Goal: Transaction & Acquisition: Book appointment/travel/reservation

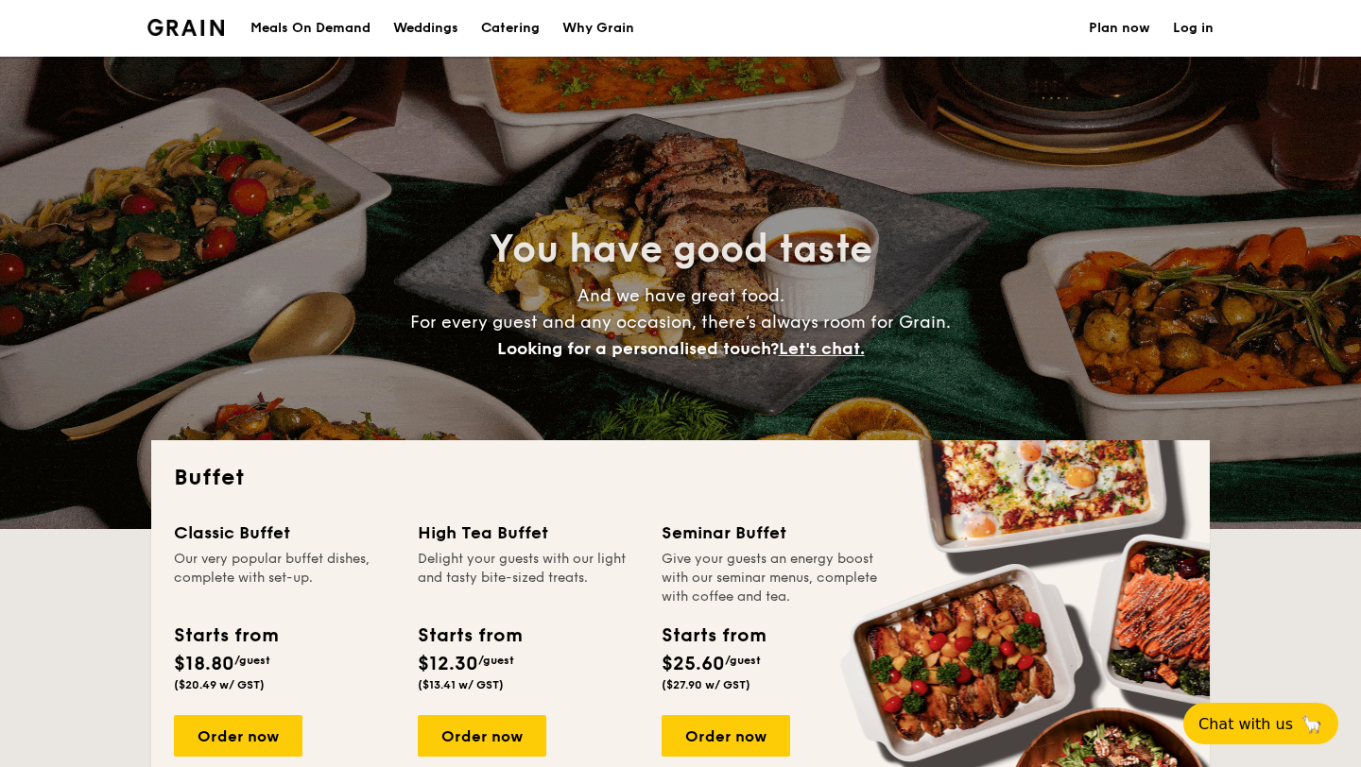
select select
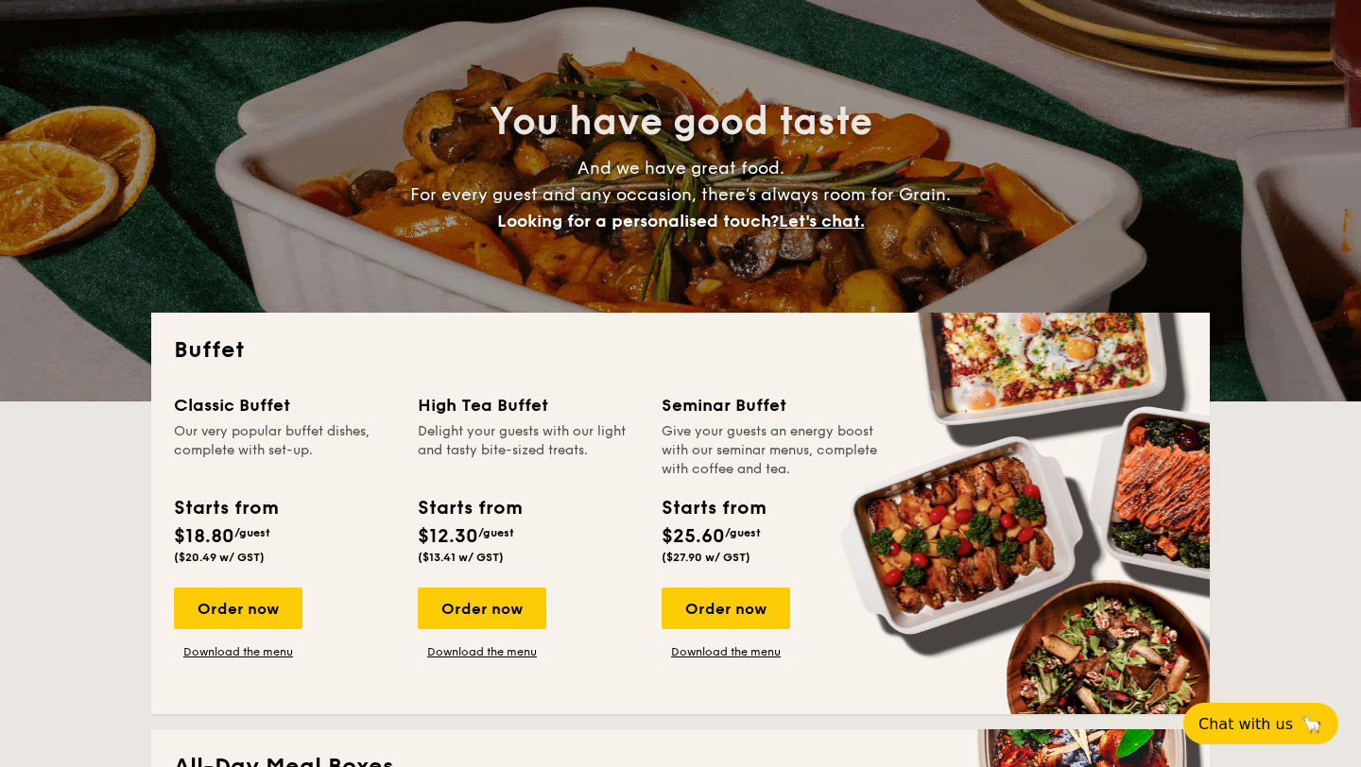
scroll to position [143, 0]
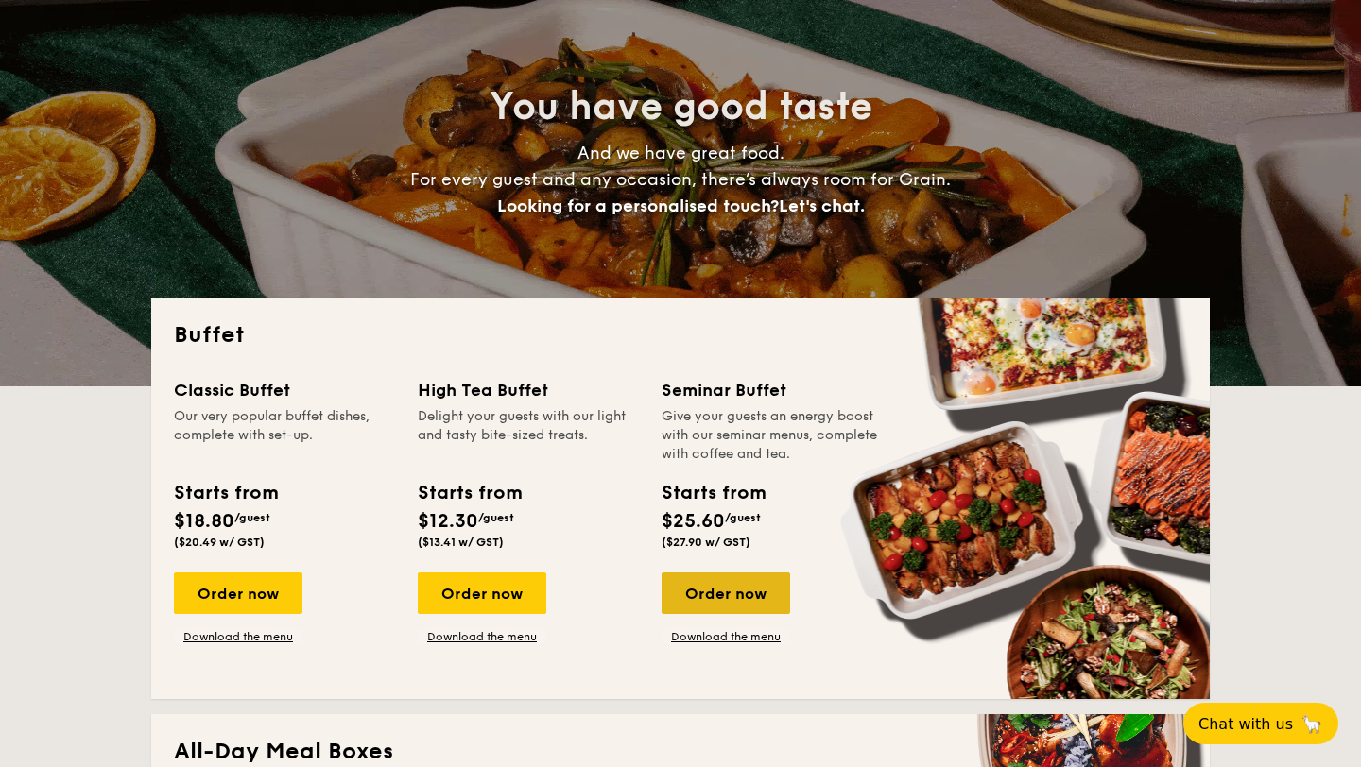
click at [737, 596] on div "Order now" at bounding box center [725, 594] width 129 height 42
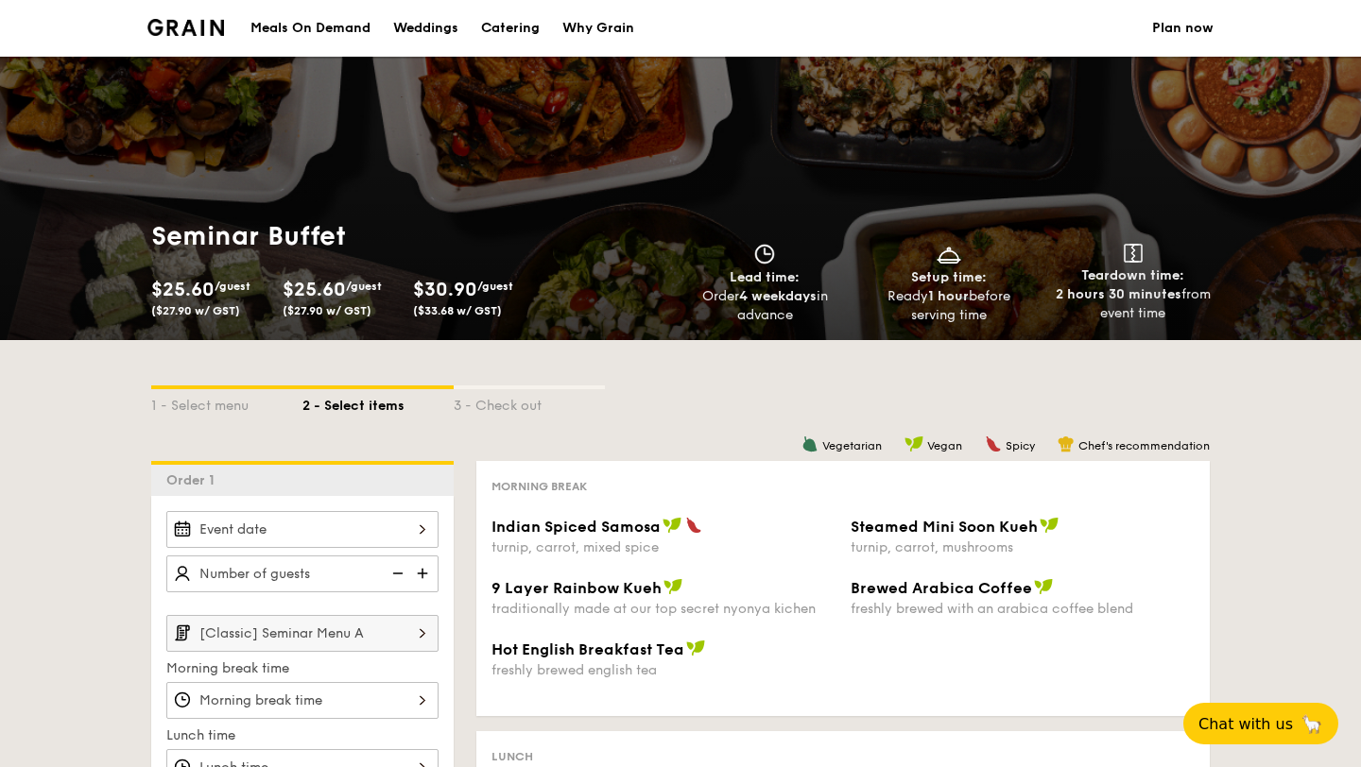
click at [287, 538] on div at bounding box center [302, 529] width 272 height 37
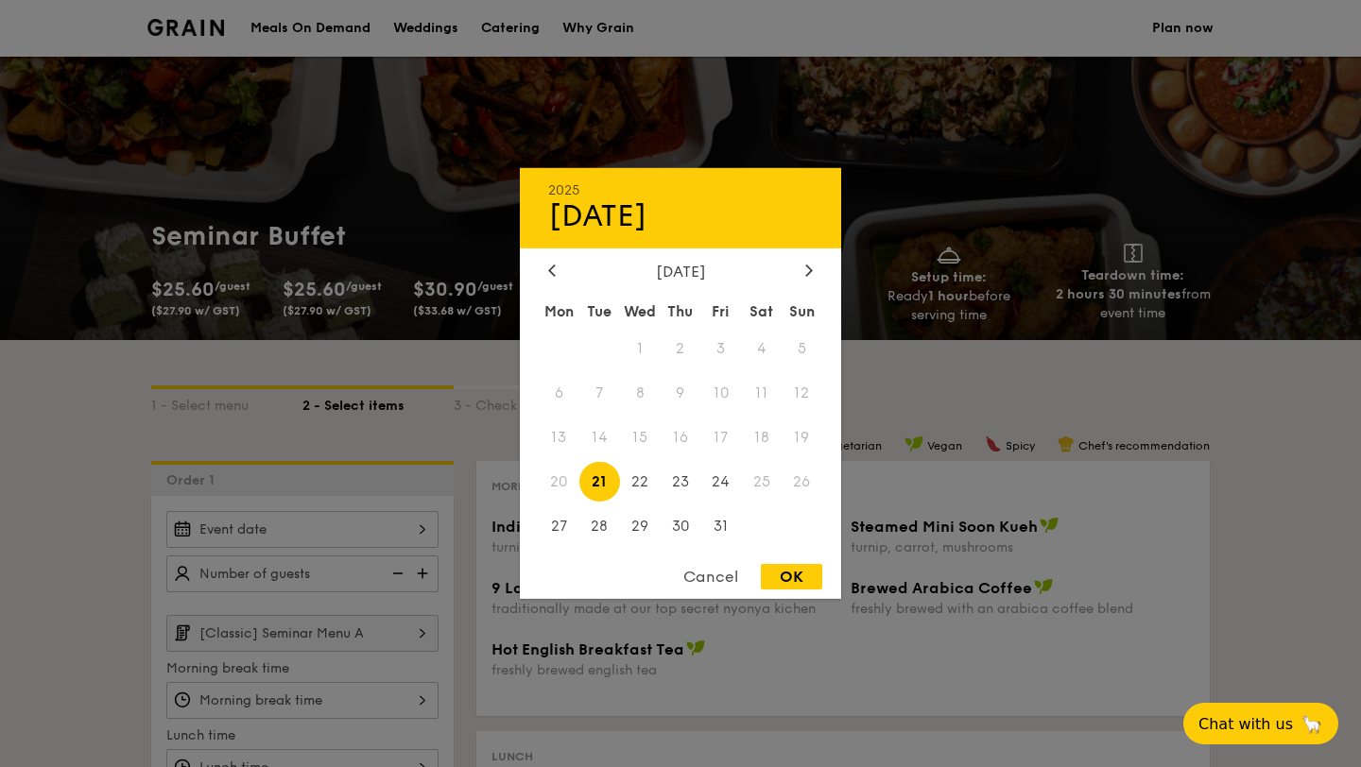
click at [760, 482] on span "25" at bounding box center [761, 481] width 41 height 41
click at [719, 485] on span "24" at bounding box center [720, 481] width 41 height 41
click at [779, 581] on div "OK" at bounding box center [791, 577] width 61 height 26
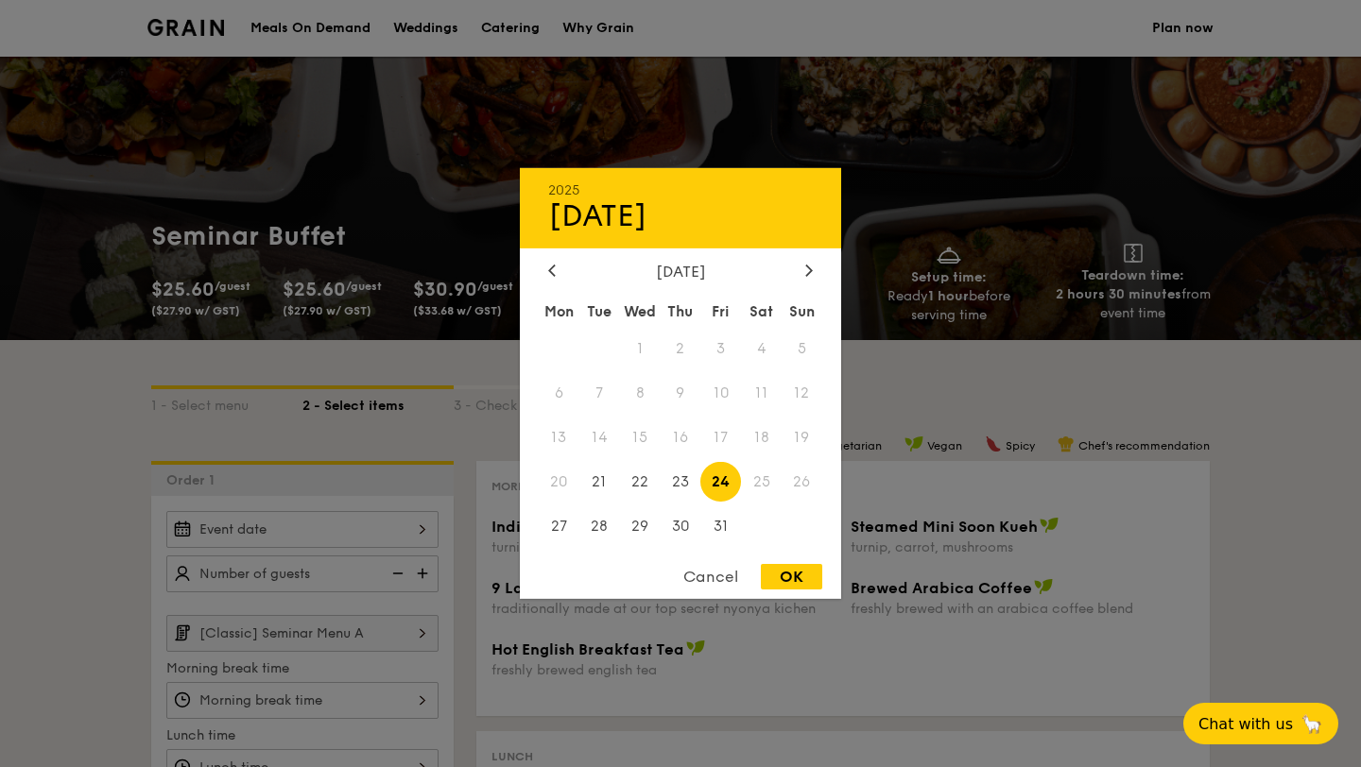
type input "[DATE]"
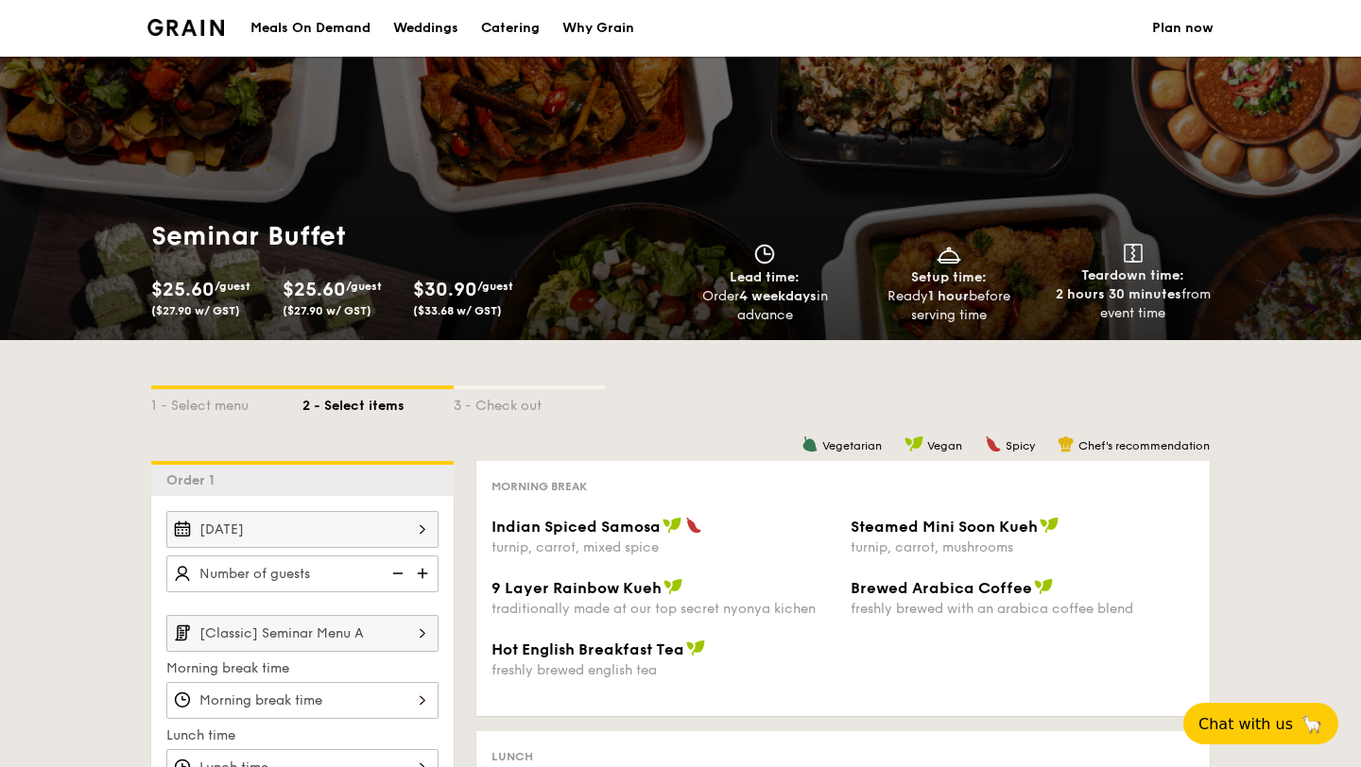
click at [418, 573] on img at bounding box center [424, 574] width 28 height 36
type input "20"
click at [373, 576] on input "15" at bounding box center [302, 574] width 272 height 37
click at [422, 575] on img at bounding box center [424, 574] width 28 height 36
click at [387, 575] on img at bounding box center [396, 574] width 28 height 36
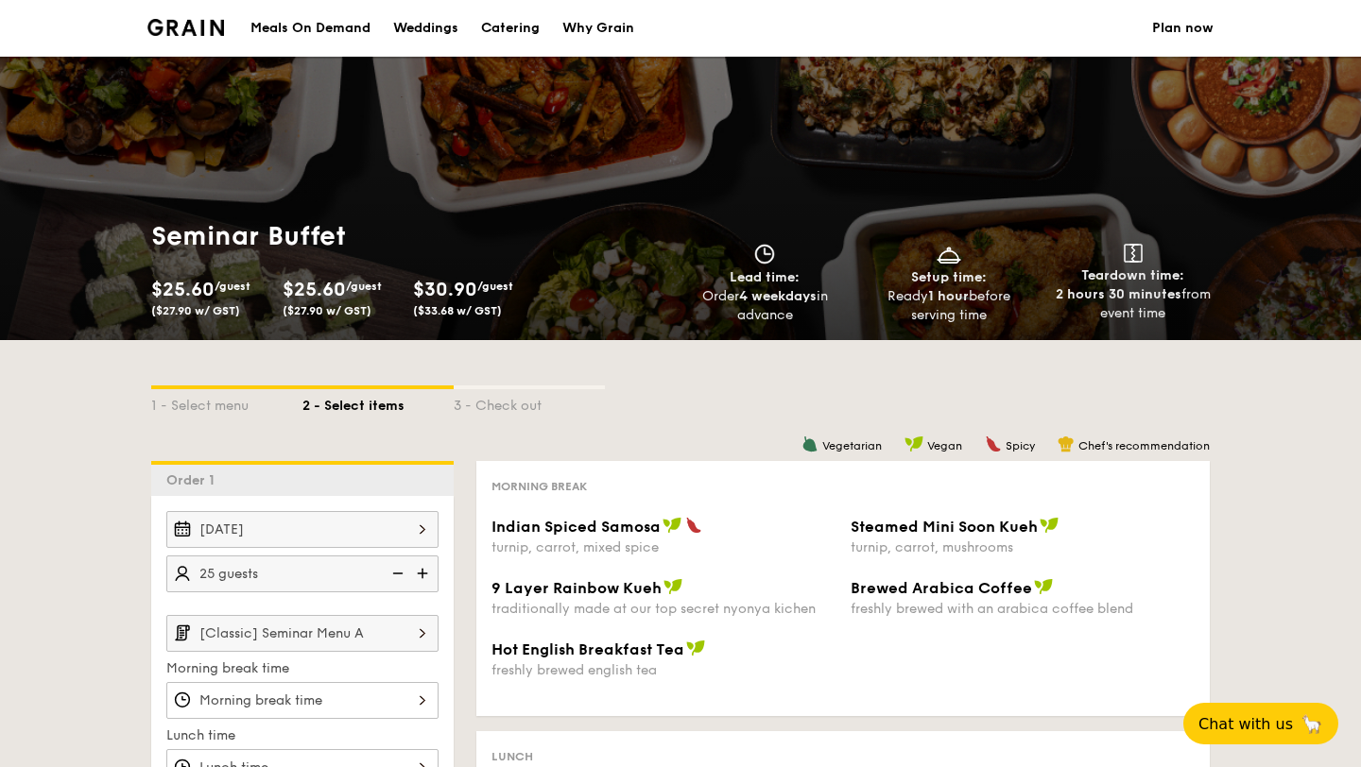
type input "20 guests"
click at [392, 575] on img at bounding box center [396, 574] width 28 height 36
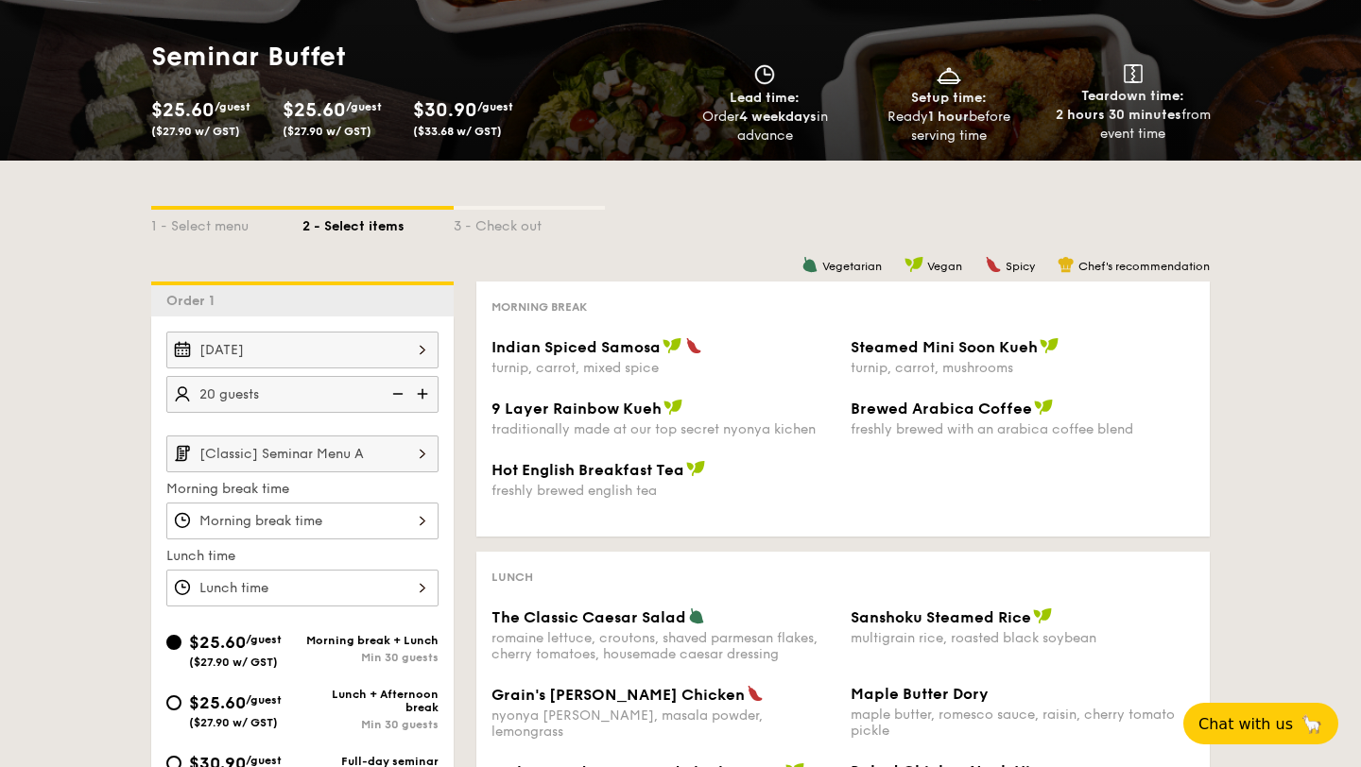
scroll to position [208, 0]
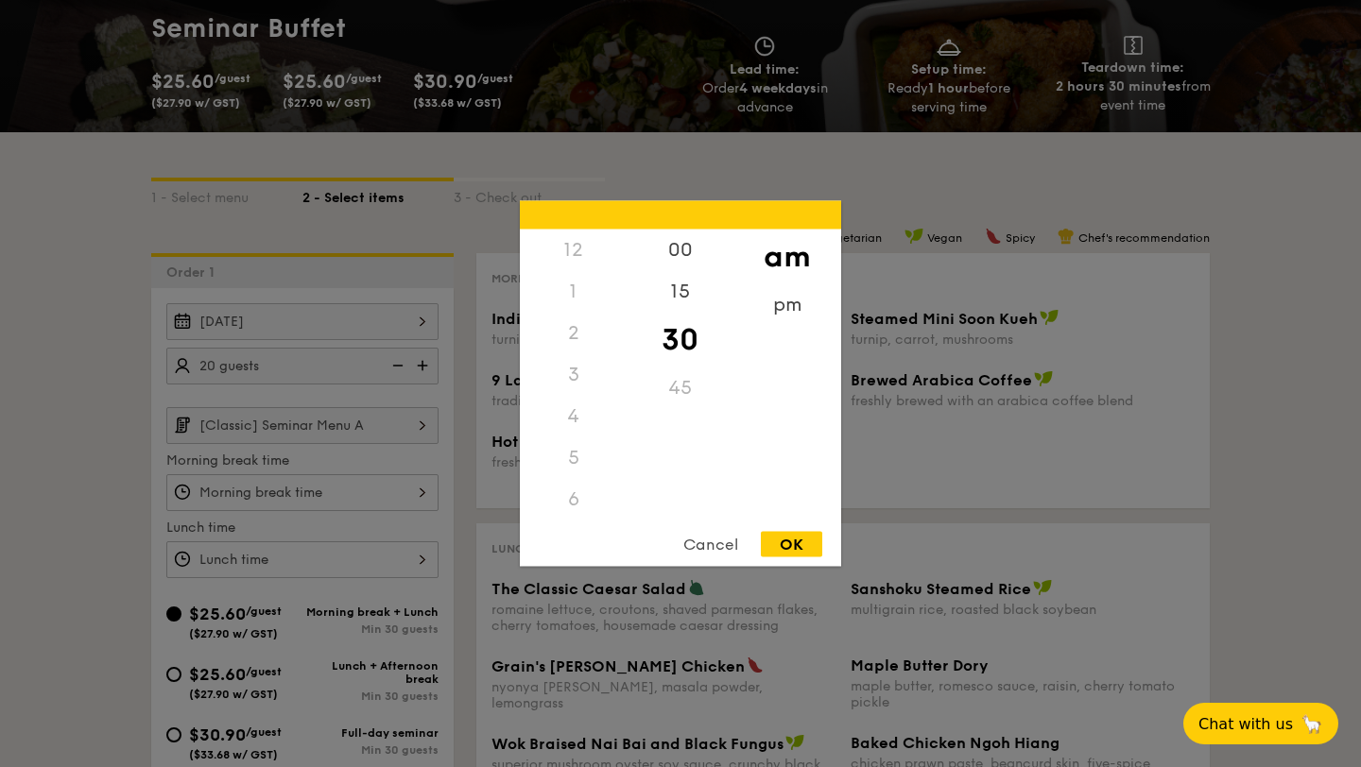
click at [392, 499] on div "12 1 2 3 4 5 6 7 8 9 10 11 00 15 30 45 am pm Cancel OK" at bounding box center [302, 492] width 272 height 37
click at [575, 403] on div "9" at bounding box center [573, 407] width 107 height 55
click at [792, 309] on div "pm" at bounding box center [786, 311] width 107 height 55
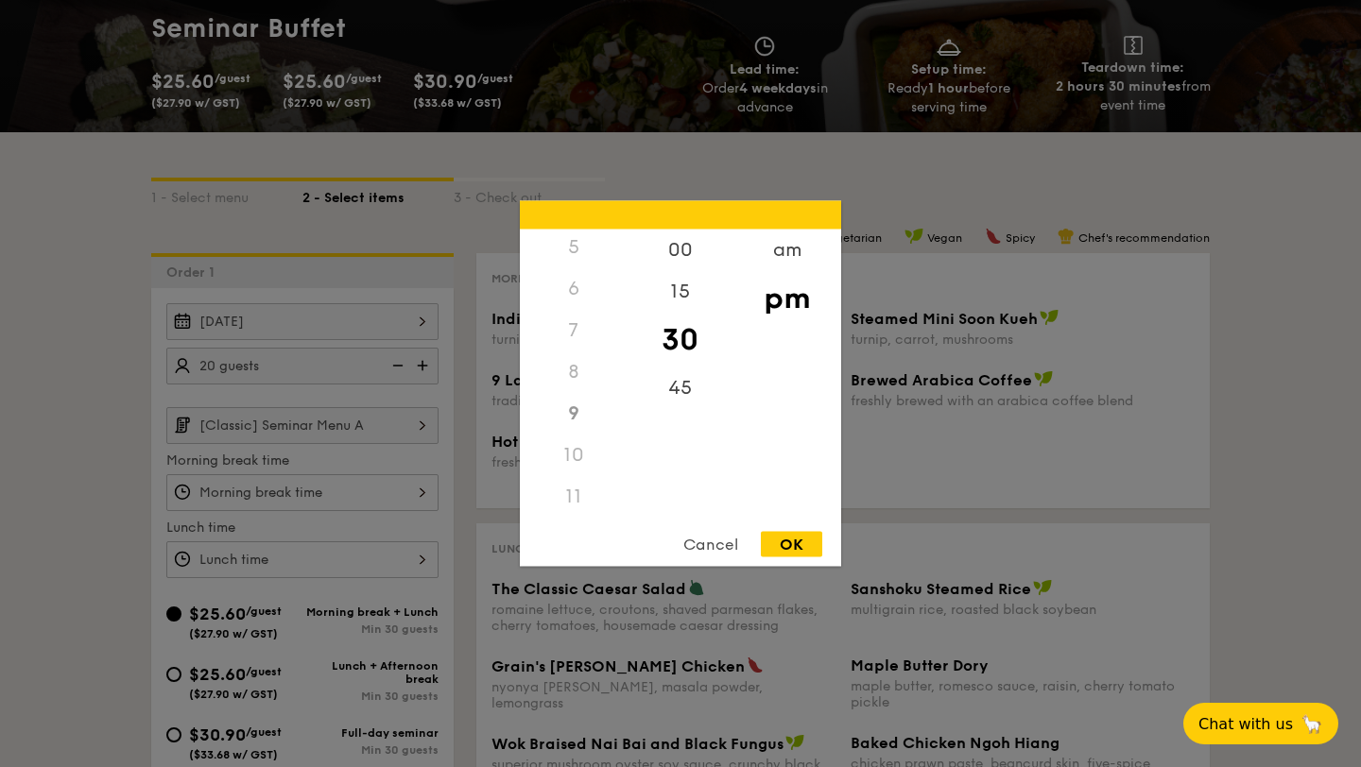
click at [793, 546] on div "OK" at bounding box center [791, 545] width 61 height 26
type input "9:30PM"
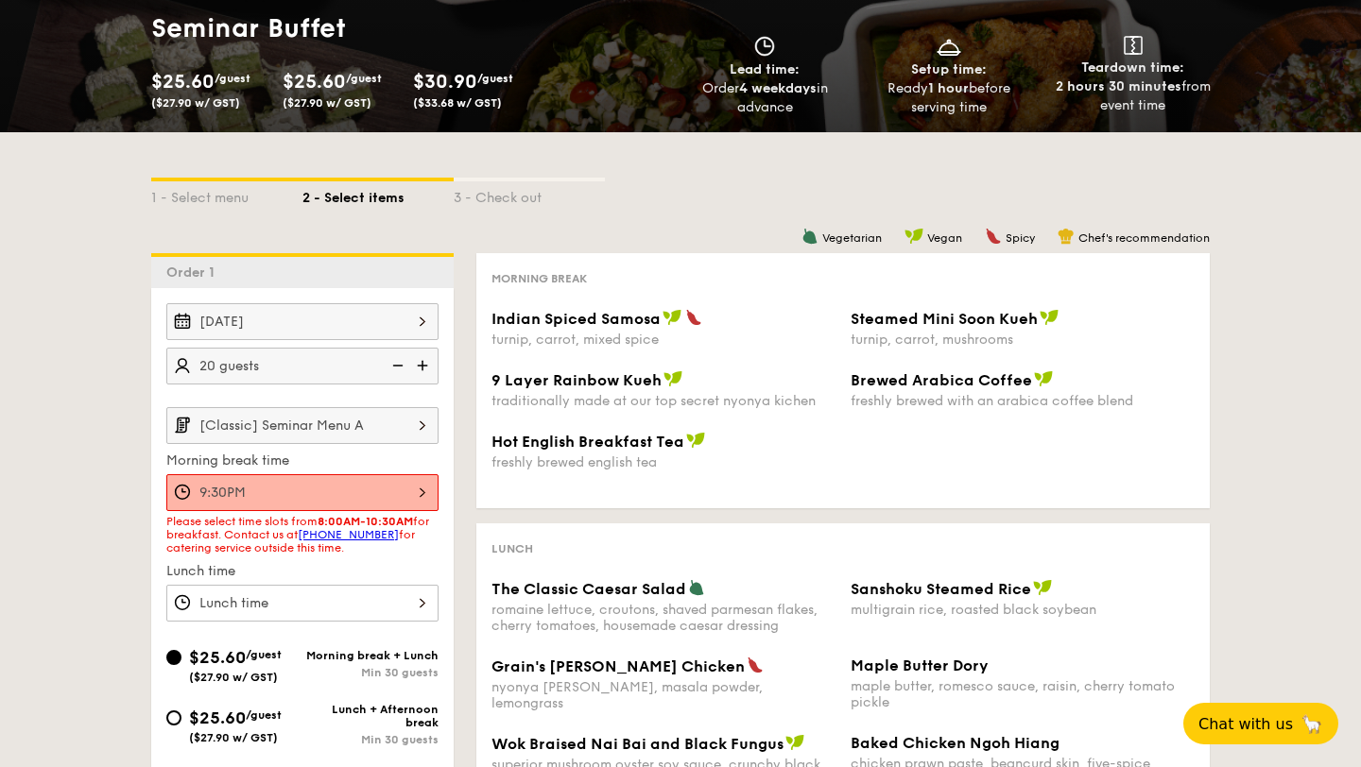
click at [351, 613] on div at bounding box center [302, 603] width 272 height 37
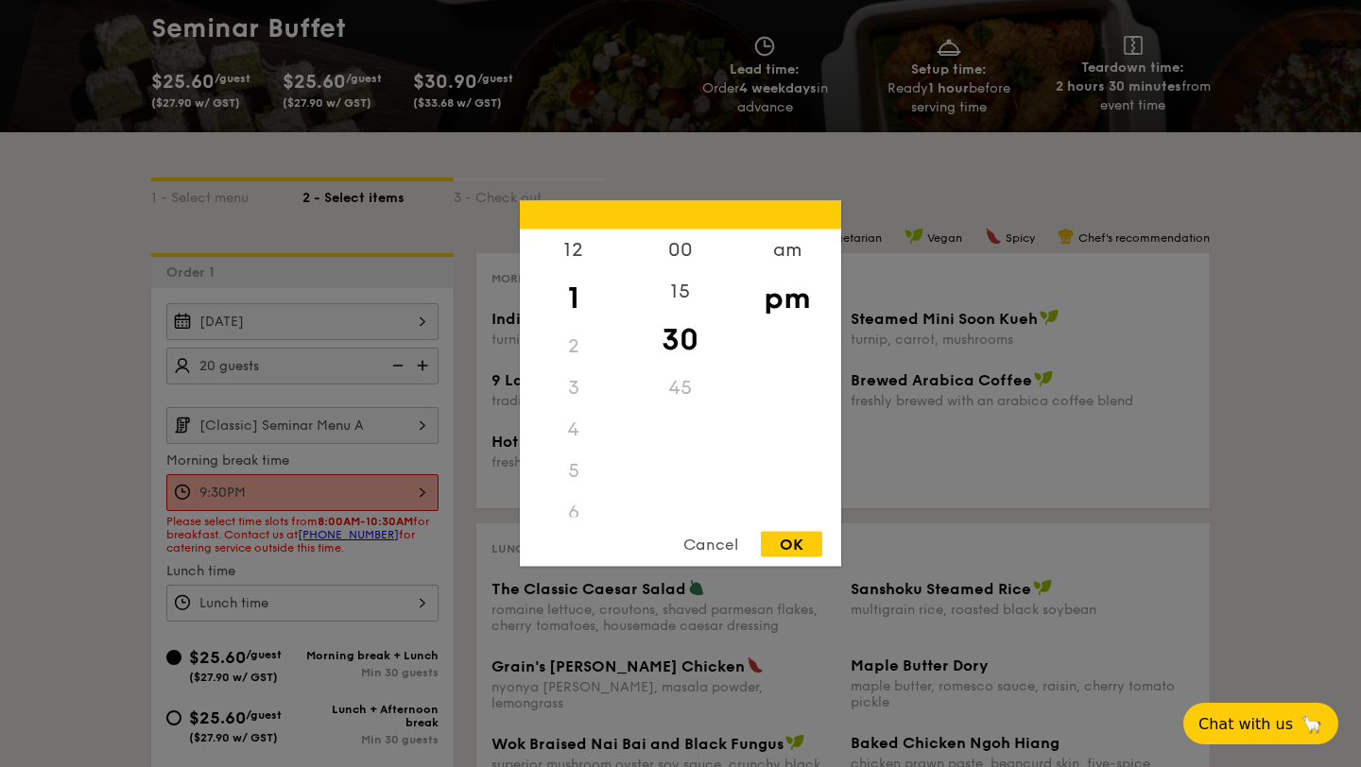
click at [386, 512] on div at bounding box center [680, 383] width 1361 height 767
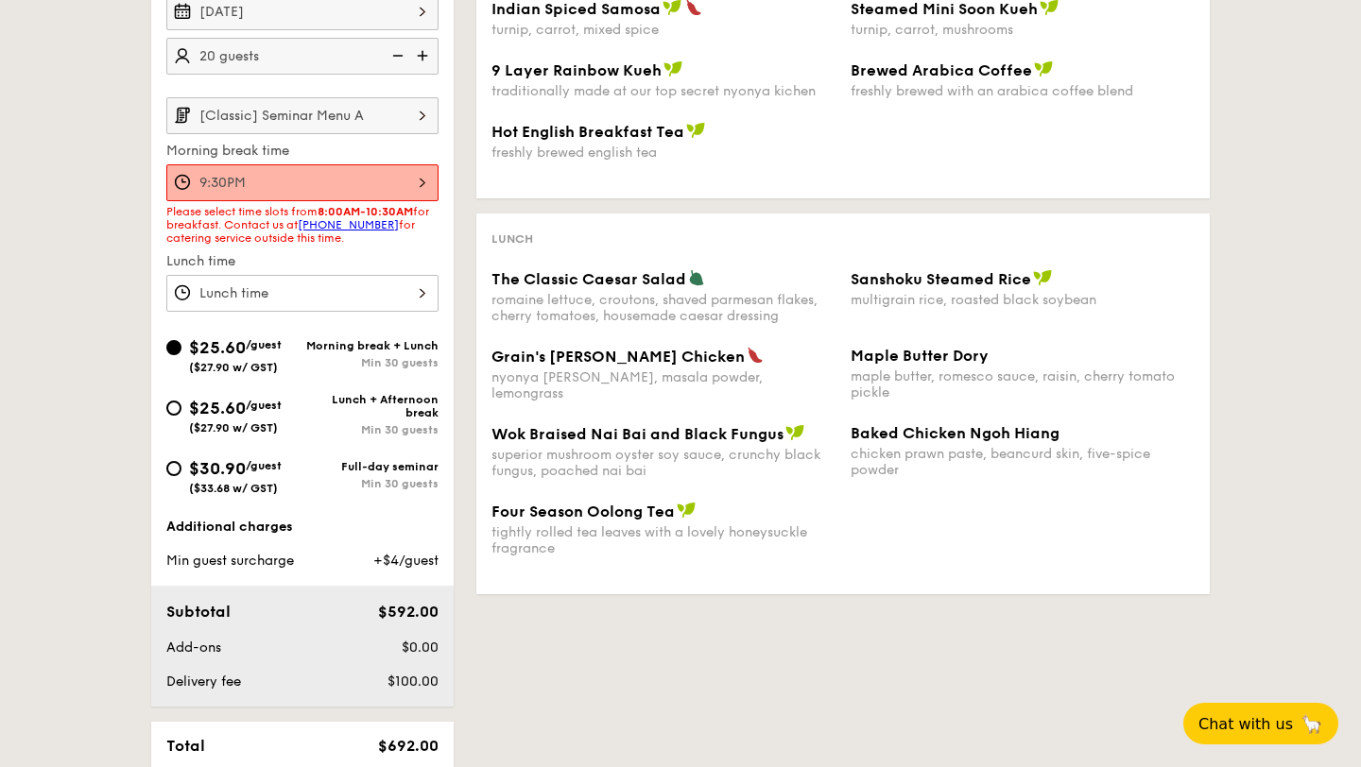
scroll to position [521, 0]
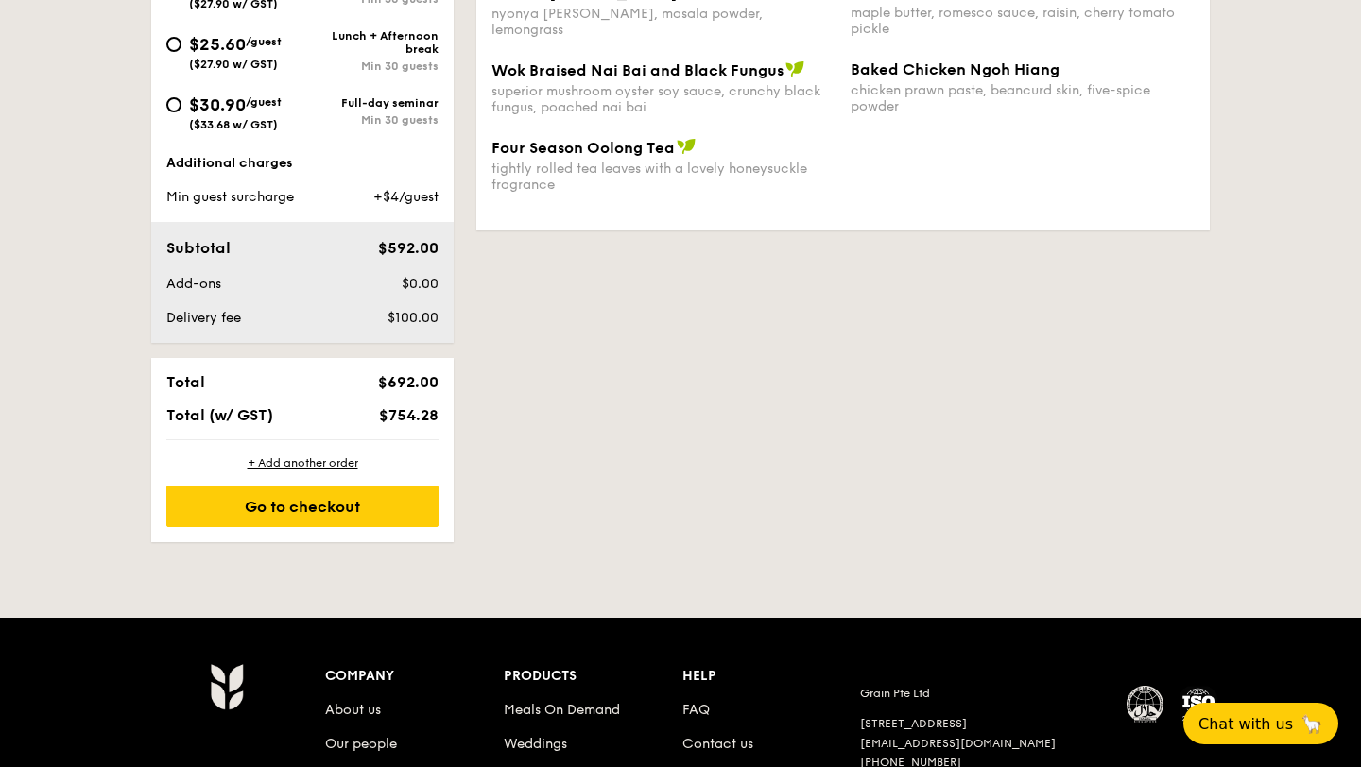
select select
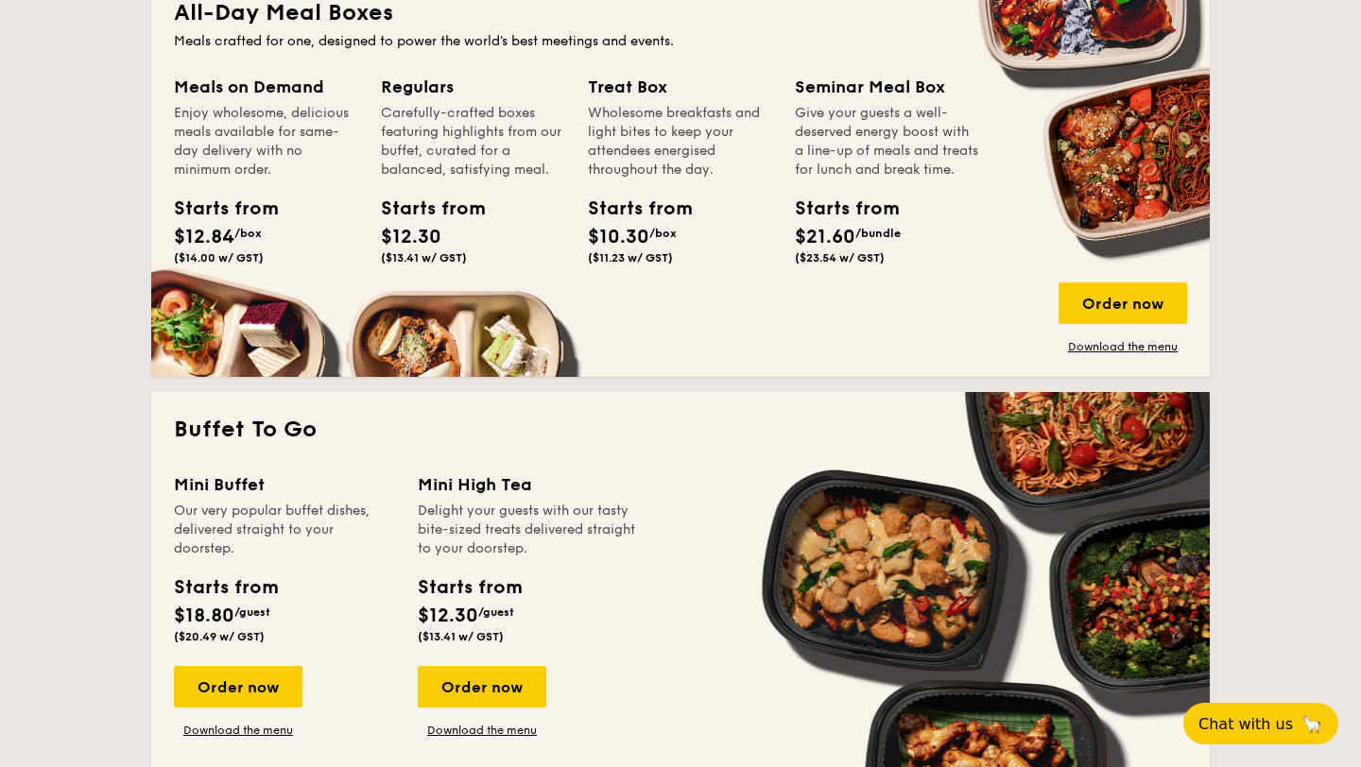
scroll to position [143, 0]
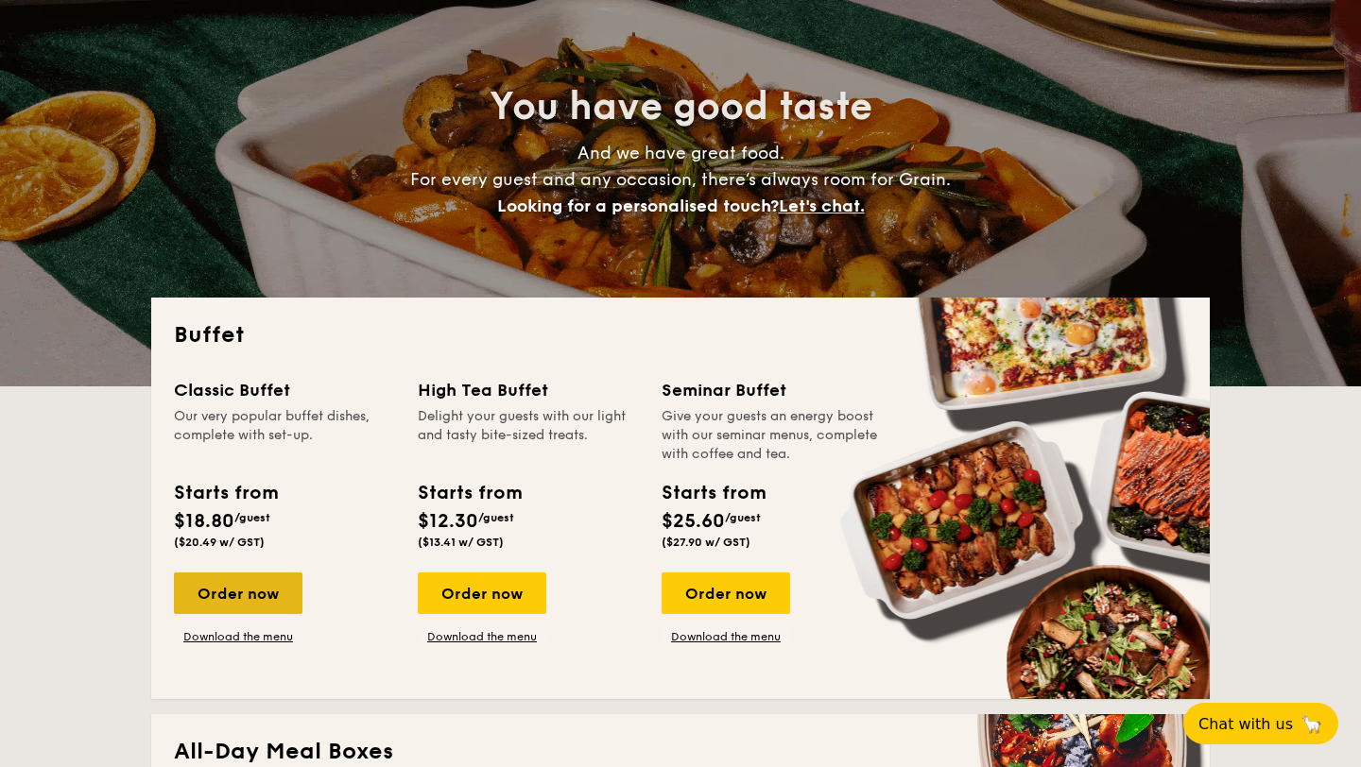
click at [254, 593] on div "Order now" at bounding box center [238, 594] width 129 height 42
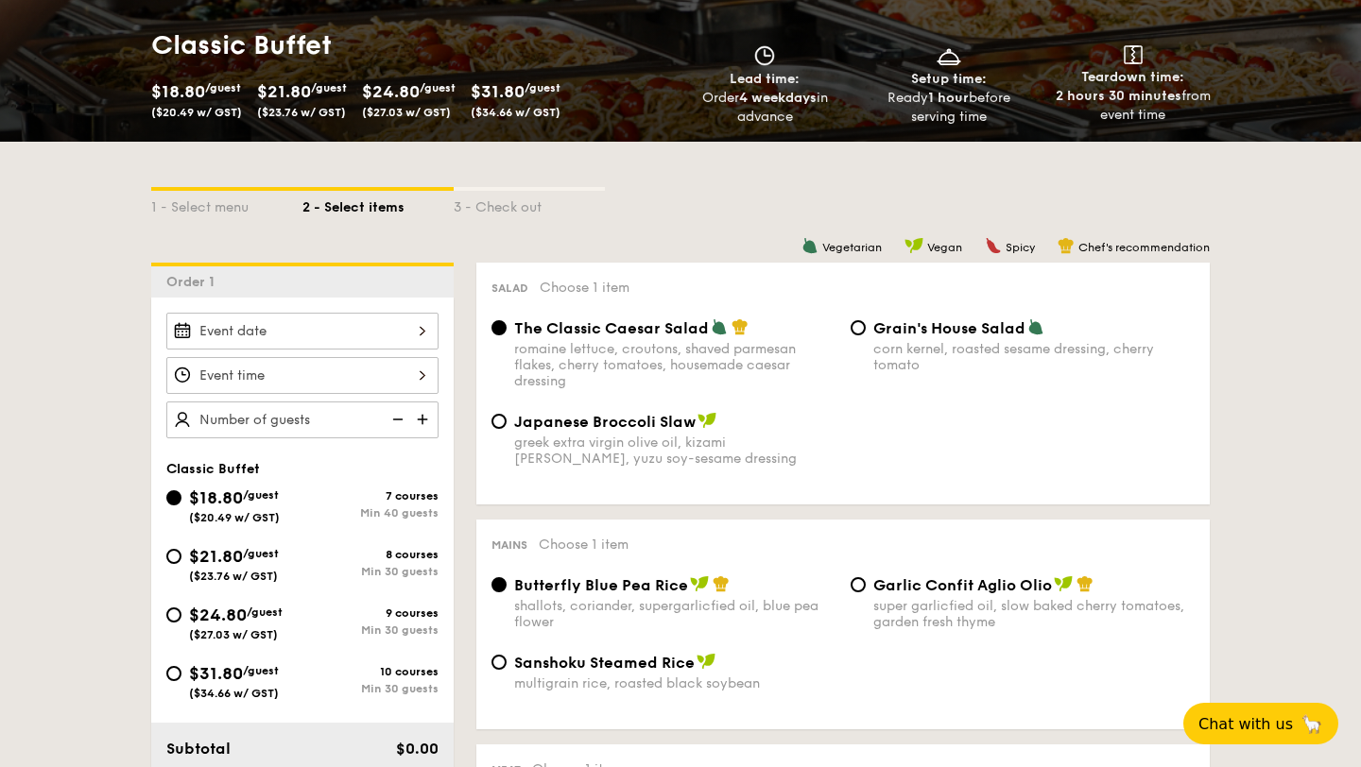
scroll to position [281, 0]
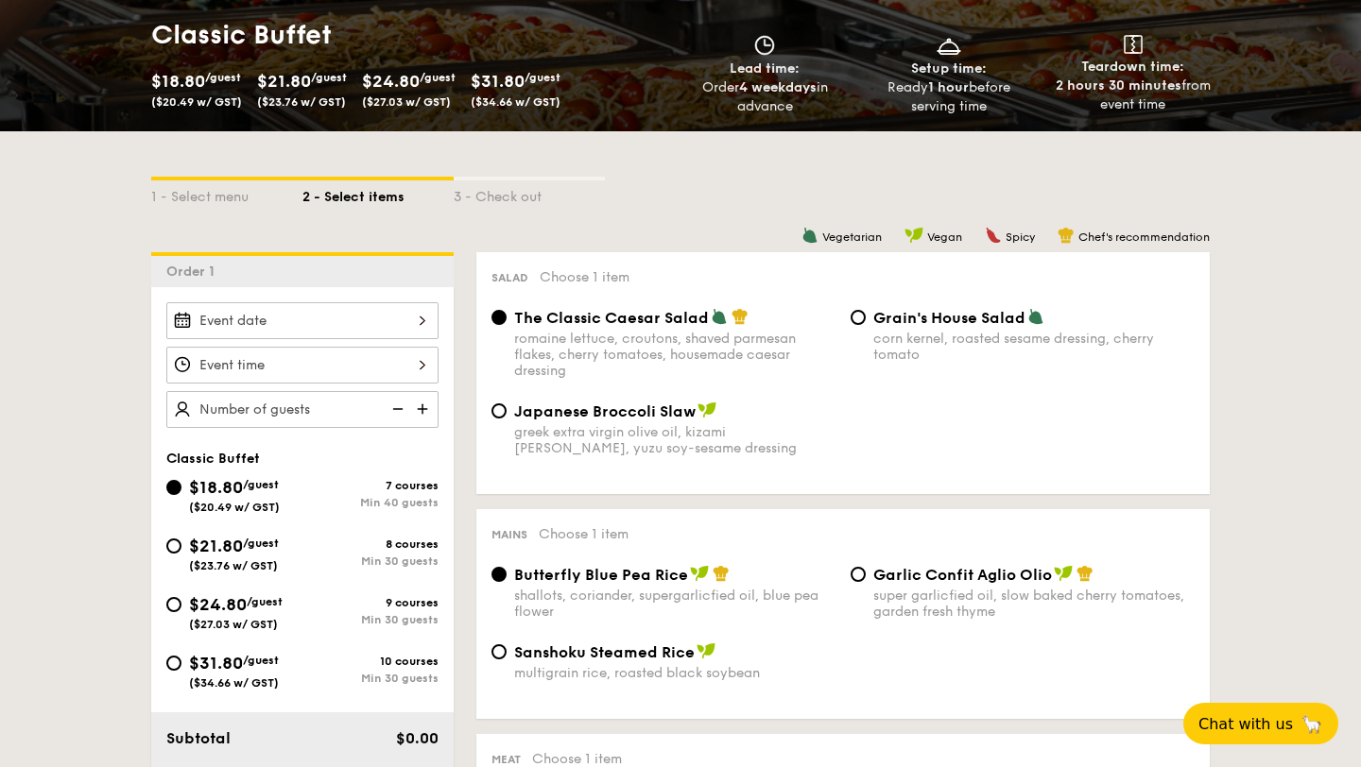
click at [181, 661] on div "$31.80 /guest ($34.66 w/ GST)" at bounding box center [234, 670] width 136 height 40
click at [181, 661] on input "$31.80 /guest ($34.66 w/ GST) 10 courses Min 30 guests" at bounding box center [173, 663] width 15 height 15
radio input "true"
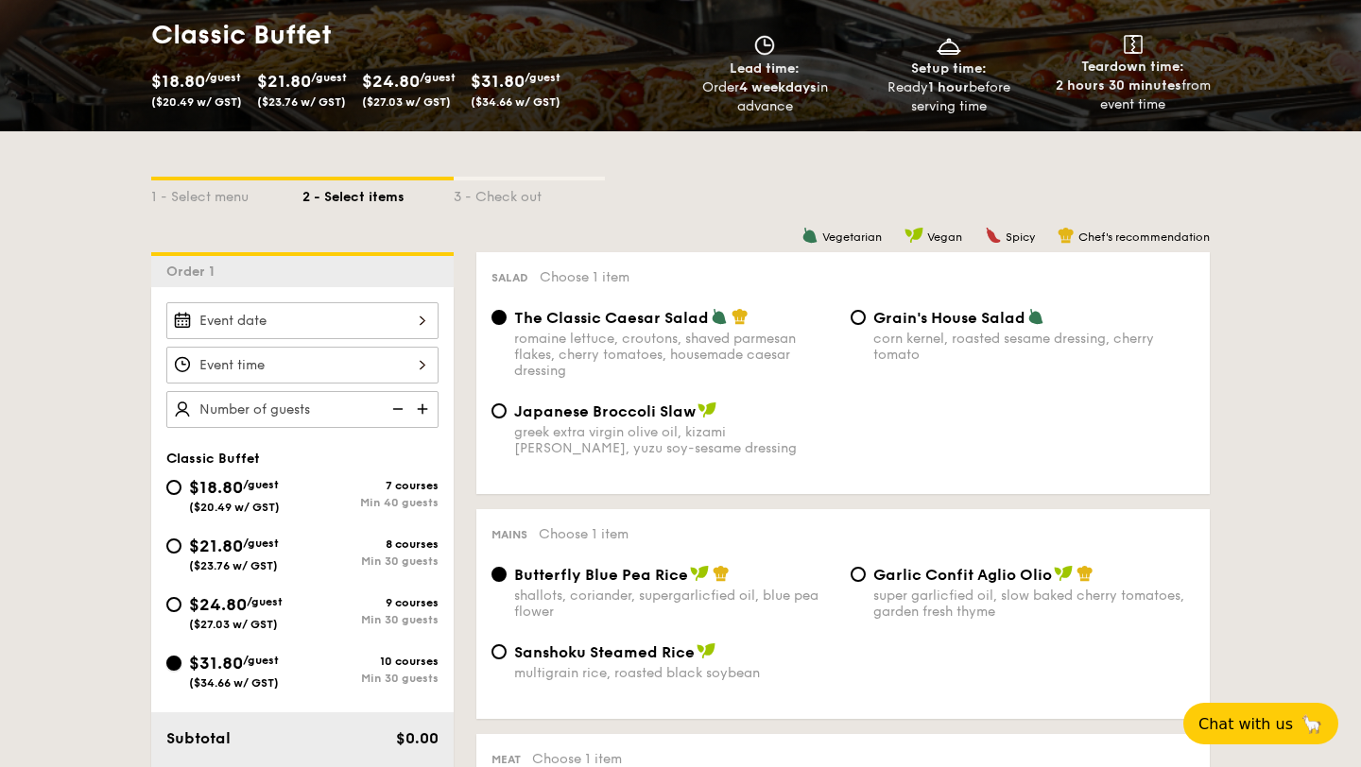
radio input "true"
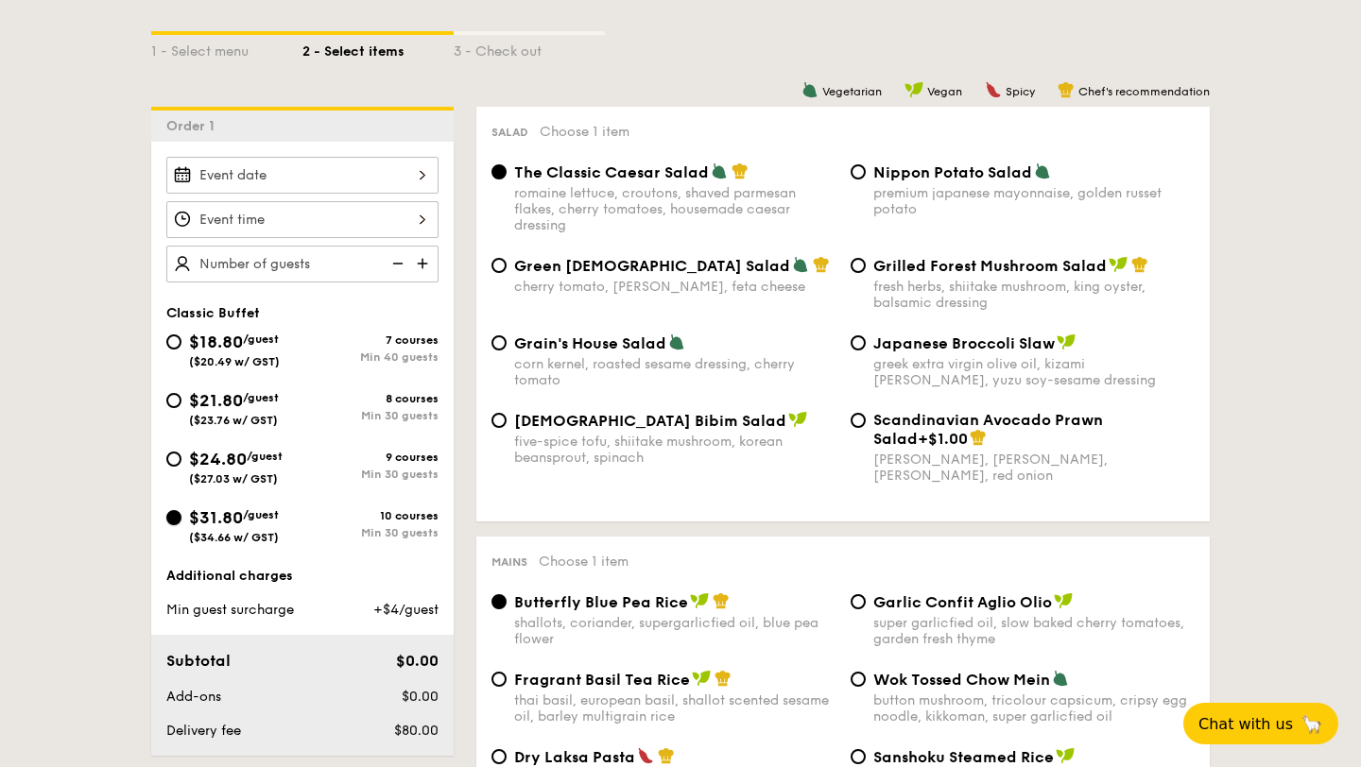
scroll to position [432, 0]
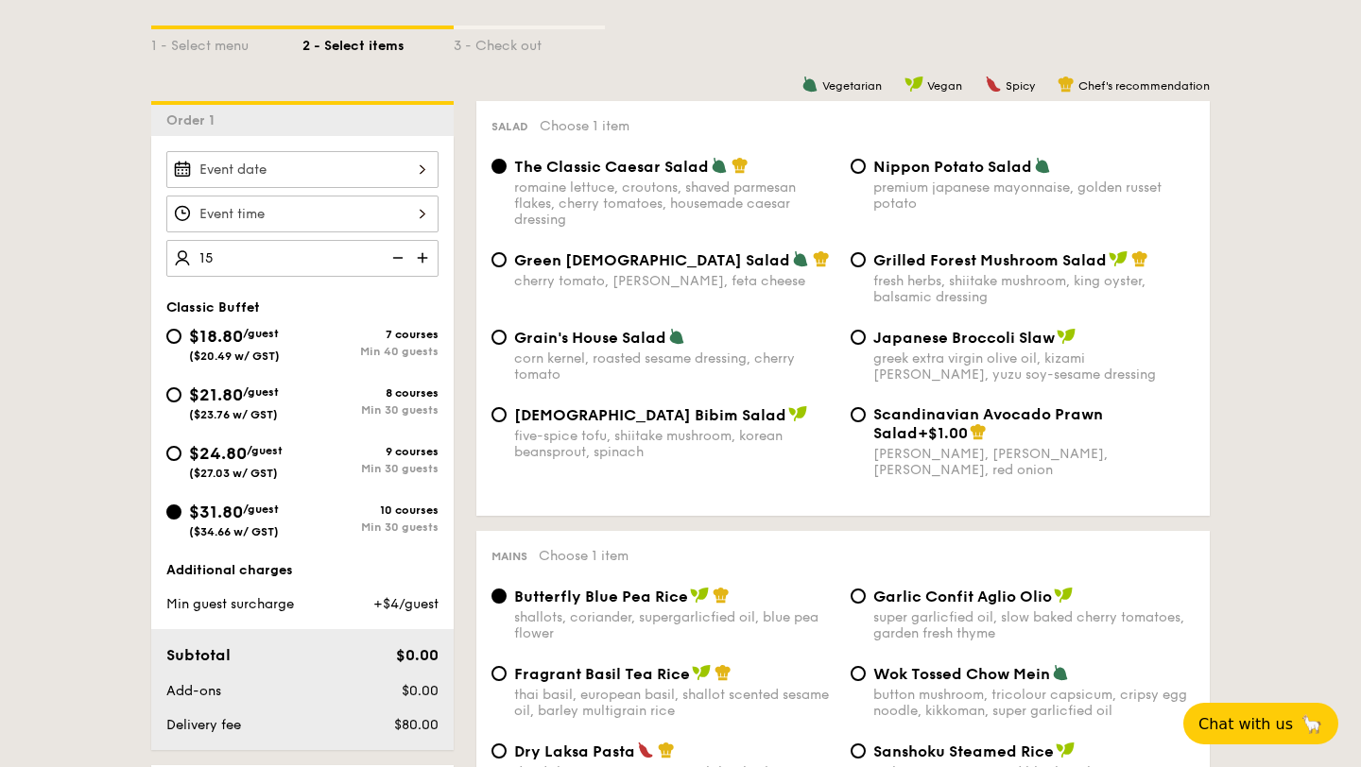
type input "20 guests"
click at [338, 218] on div "12 1 2 3 4 5 6 7 8 9 10 11 00 15 30 45 am pm Cancel OK" at bounding box center [302, 214] width 272 height 37
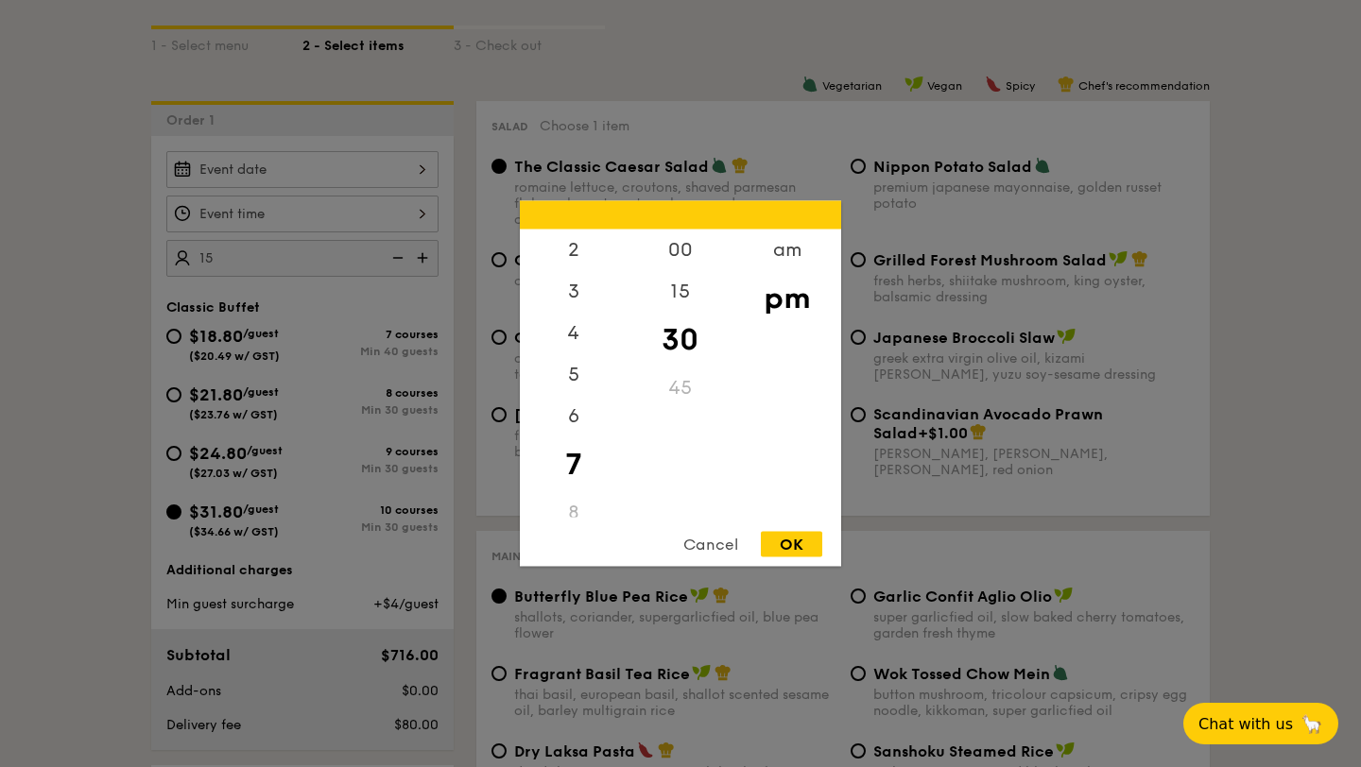
click at [578, 510] on div "8" at bounding box center [573, 513] width 107 height 42
click at [572, 511] on div "8" at bounding box center [573, 513] width 107 height 42
click at [575, 409] on div "9" at bounding box center [573, 414] width 107 height 42
click at [568, 410] on div "9" at bounding box center [573, 414] width 107 height 42
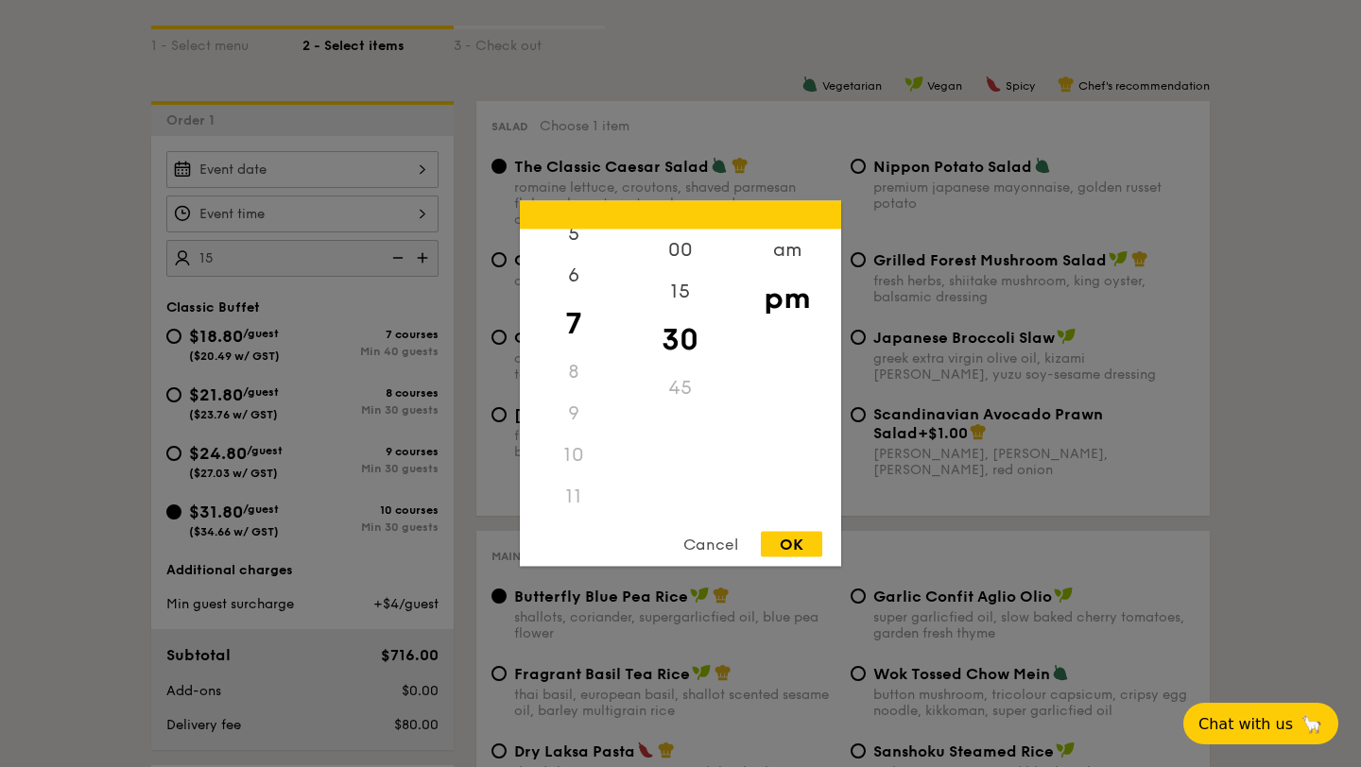
click at [570, 380] on div "8" at bounding box center [573, 373] width 107 height 42
click at [570, 366] on div "8" at bounding box center [573, 373] width 107 height 42
click at [794, 535] on div "OK" at bounding box center [791, 545] width 61 height 26
type input "7:30PM"
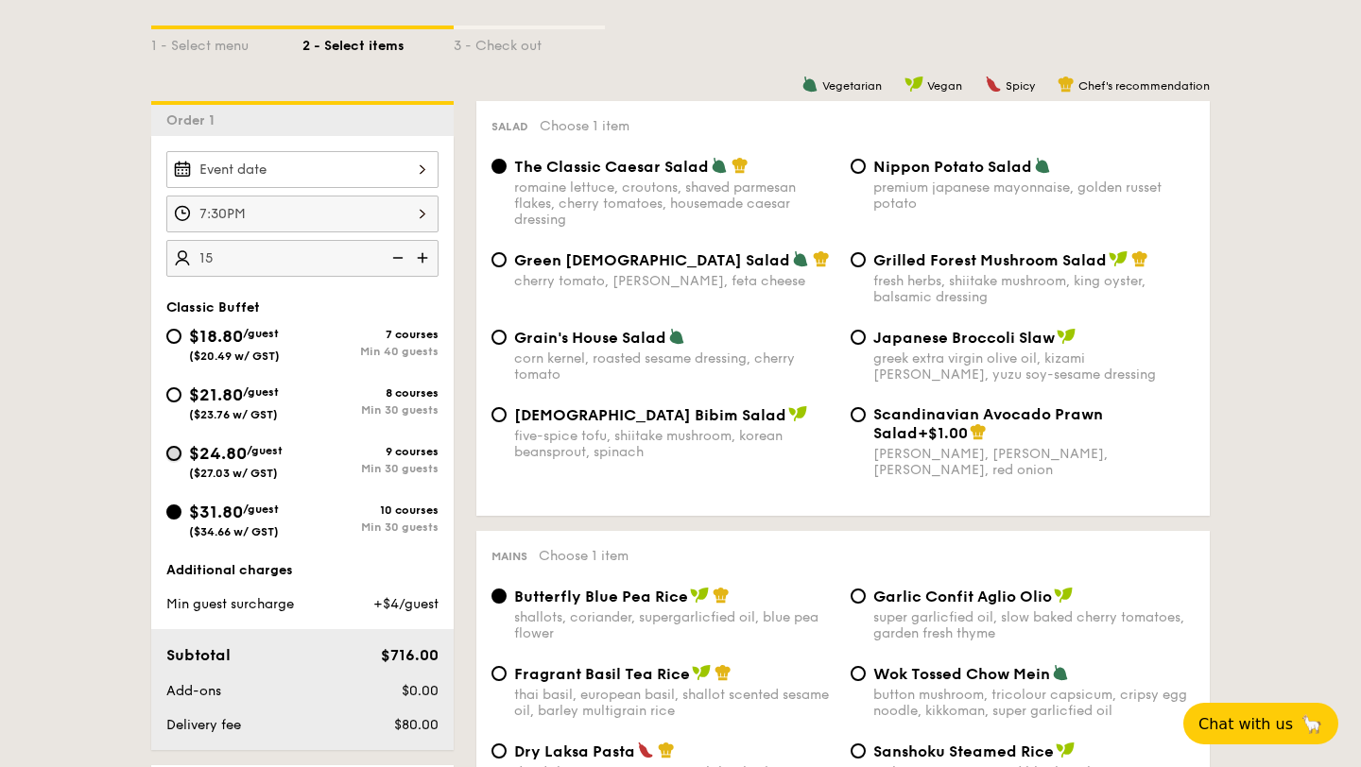
click at [174, 449] on input "$24.80 /guest ($27.03 w/ GST) 9 courses Min 30 guests" at bounding box center [173, 453] width 15 height 15
radio input "true"
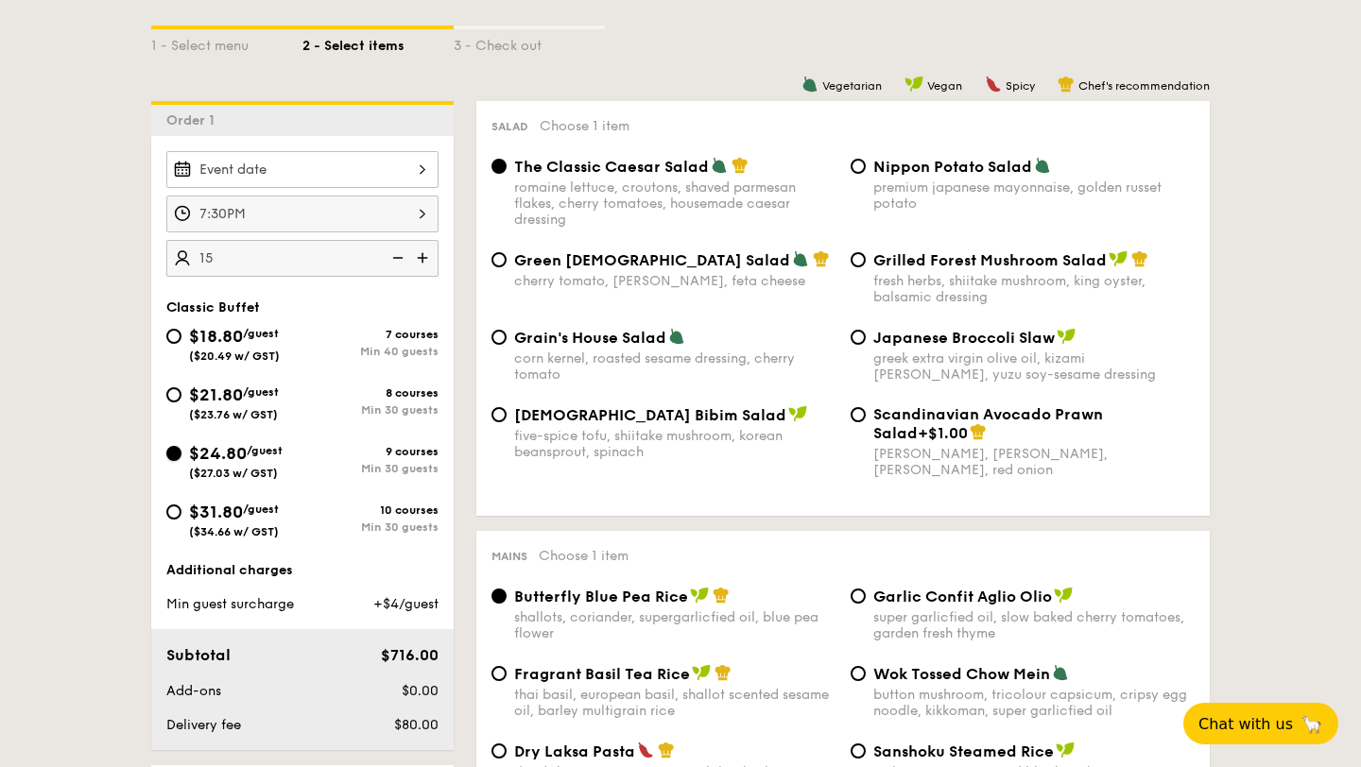
radio input "true"
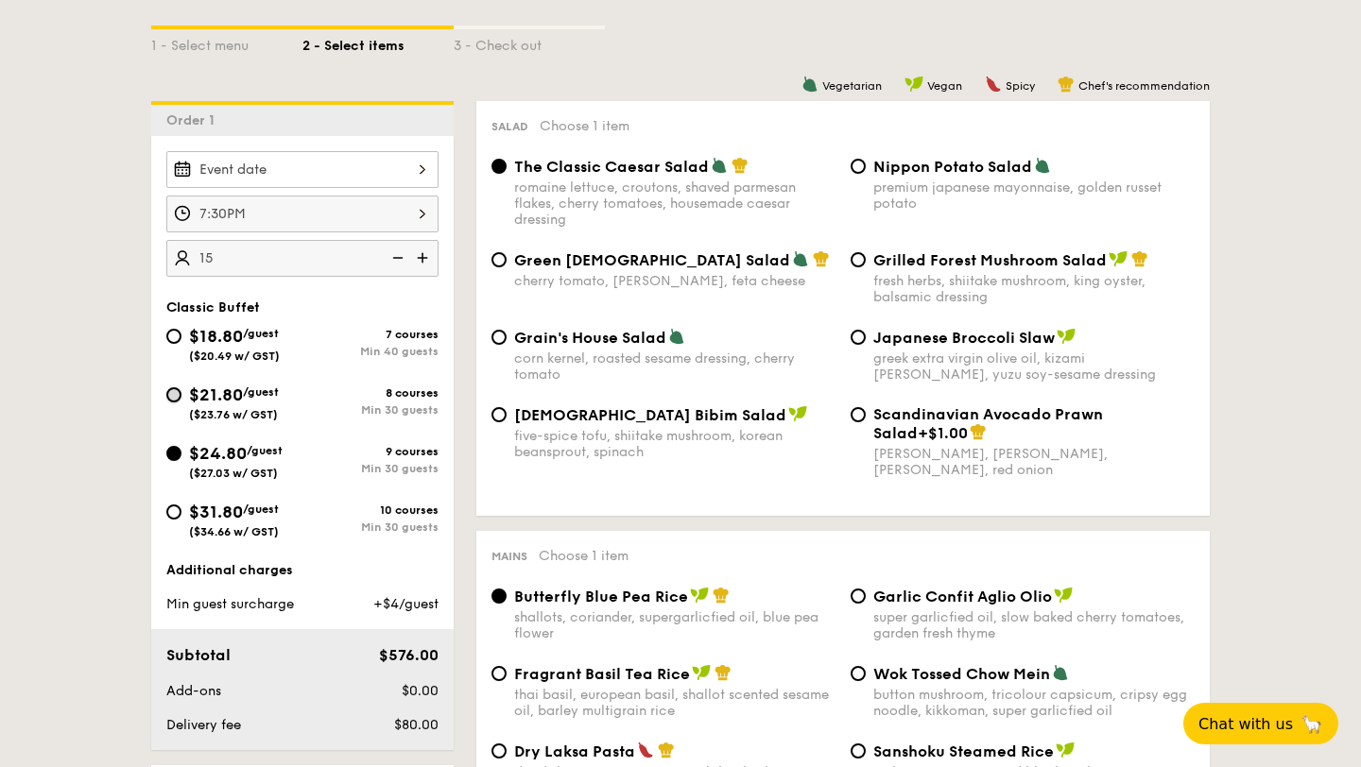
click at [175, 398] on input "$21.80 /guest ($23.76 w/ GST) 8 courses Min 30 guests" at bounding box center [173, 394] width 15 height 15
radio input "true"
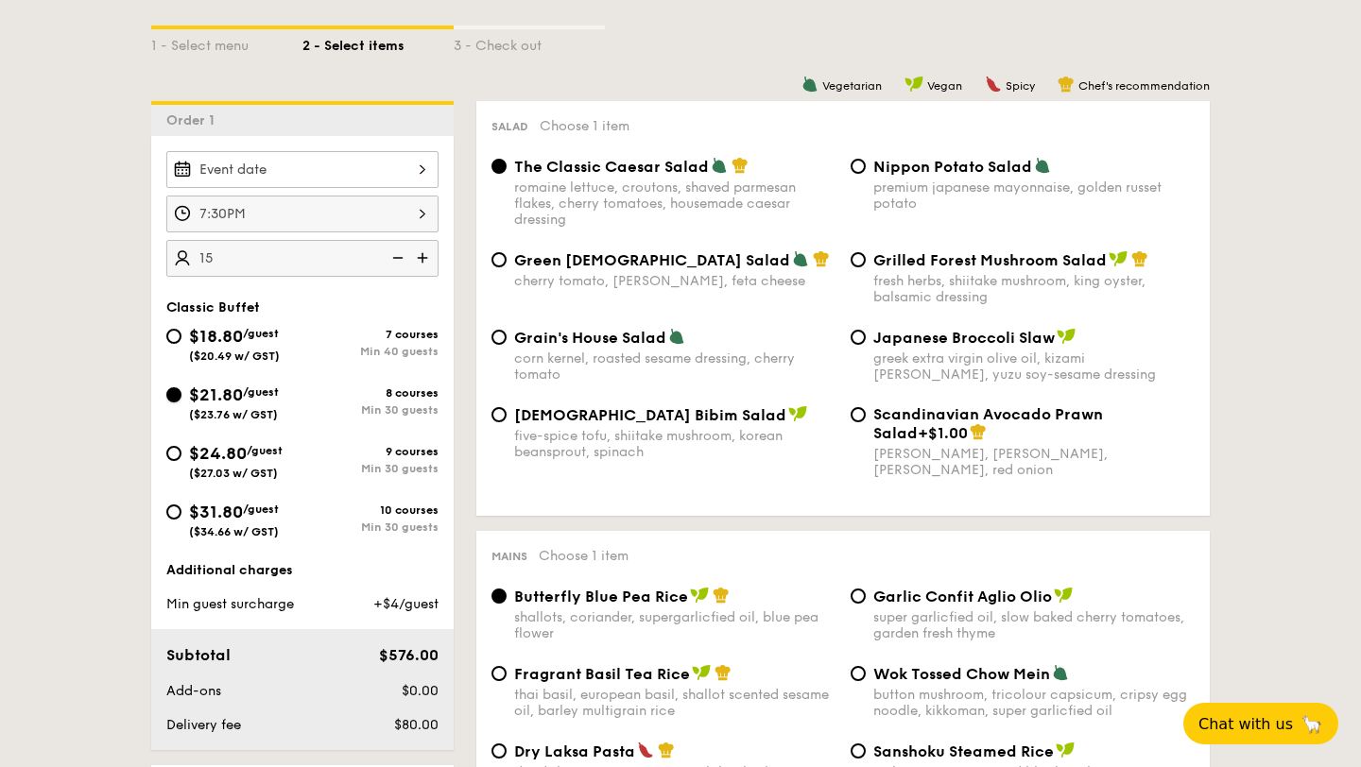
radio input "true"
click at [500, 259] on input "Green Goddess Salad cherry tomato, [PERSON_NAME], feta cheese" at bounding box center [498, 259] width 15 height 15
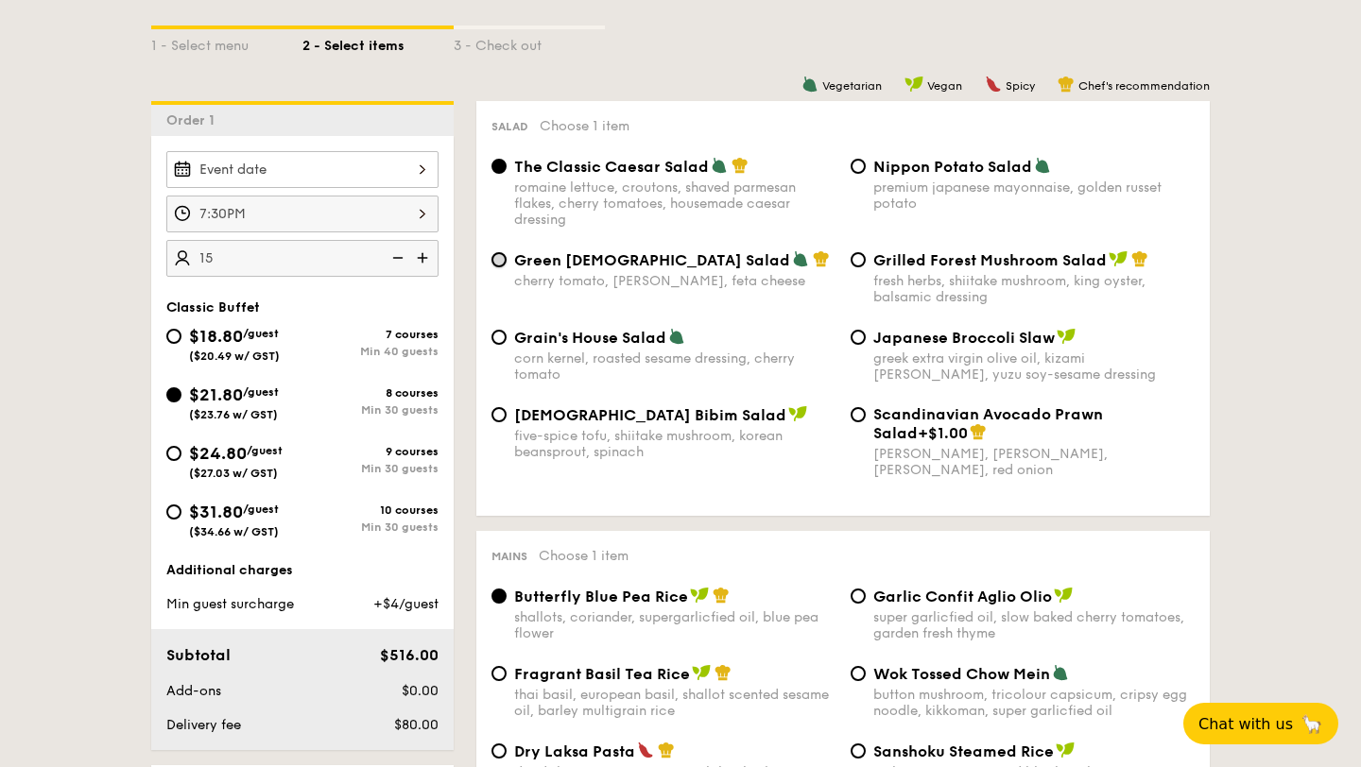
radio input "true"
click at [498, 341] on input "Grain's House Salad corn kernel, roasted sesame dressing, cherry tomato" at bounding box center [498, 337] width 15 height 15
radio input "true"
click at [499, 266] on input "Green Goddess Salad cherry tomato, [PERSON_NAME], feta cheese" at bounding box center [498, 259] width 15 height 15
radio input "true"
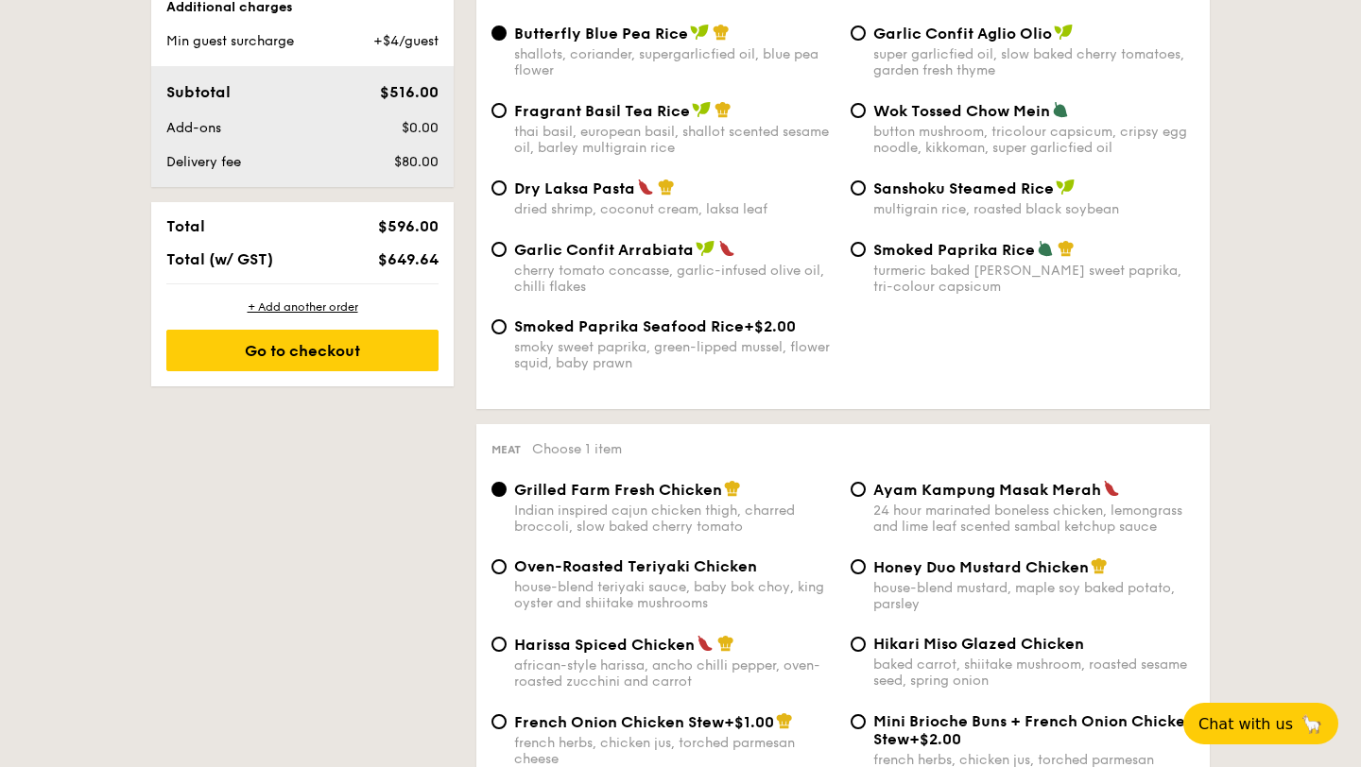
scroll to position [998, 0]
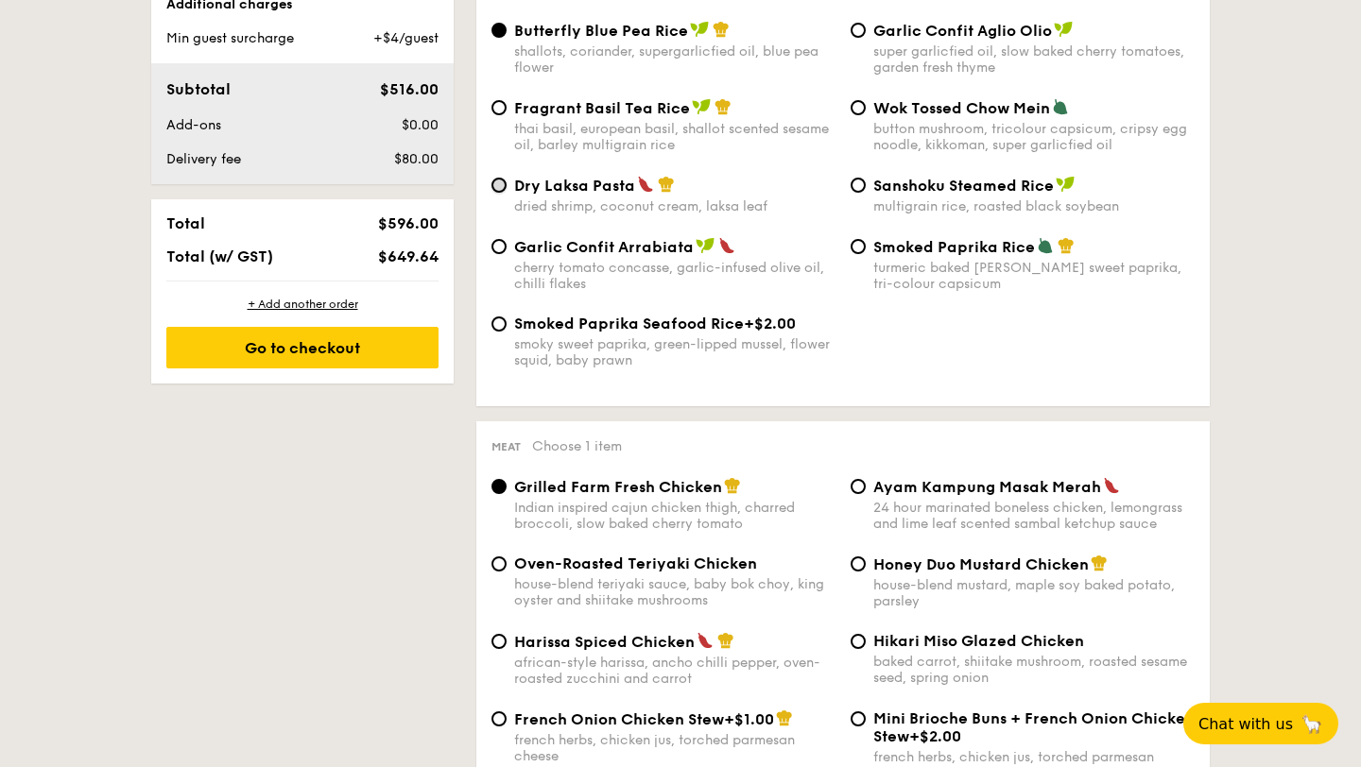
click at [501, 193] on input "Dry Laksa Pasta dried shrimp, coconut cream, laksa leaf" at bounding box center [498, 185] width 15 height 15
radio input "true"
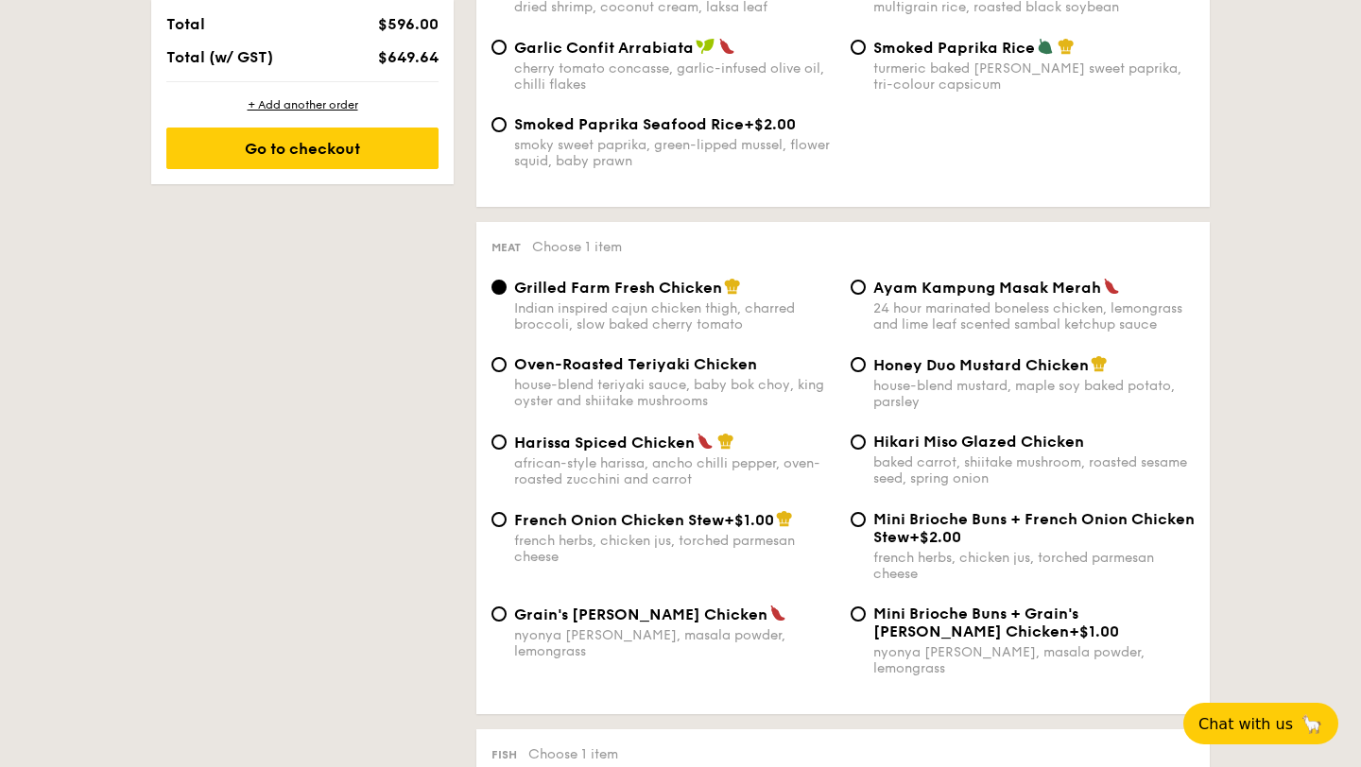
scroll to position [1218, 0]
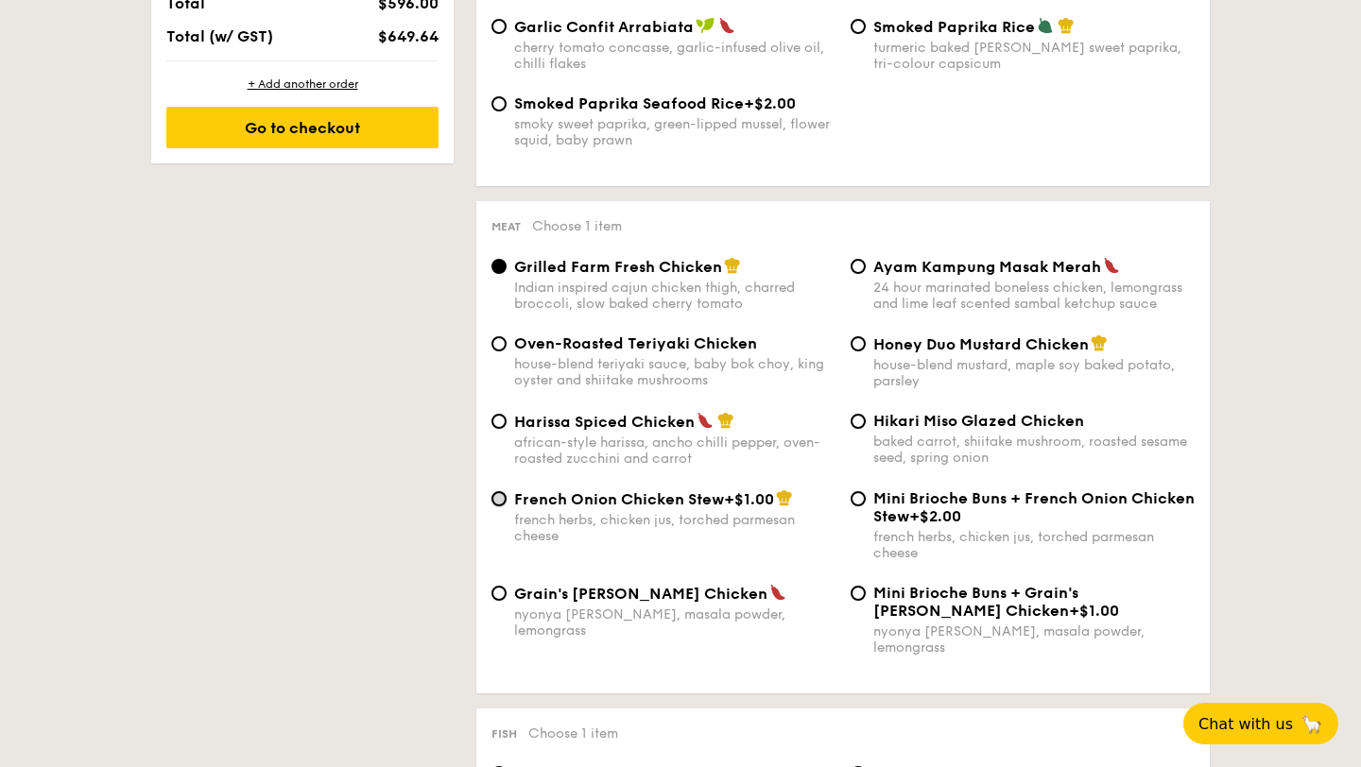
click at [502, 506] on input "French Onion Chicken Stew +$1.00 french herbs, chicken jus, torched parmesan ch…" at bounding box center [498, 498] width 15 height 15
radio input "true"
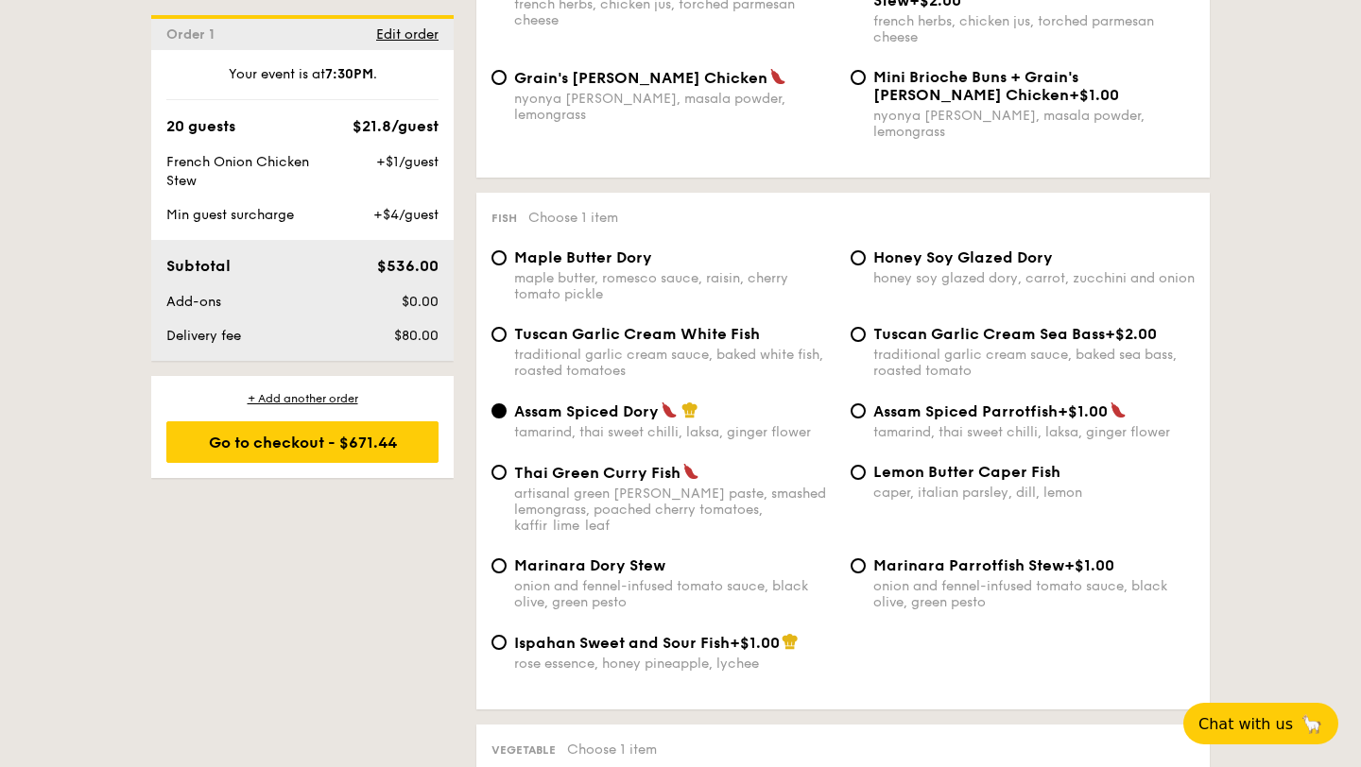
scroll to position [1736, 0]
click at [497, 467] on input "Thai Green [PERSON_NAME] Fish artisanal green [PERSON_NAME] paste, smashed lemo…" at bounding box center [498, 470] width 15 height 15
radio input "true"
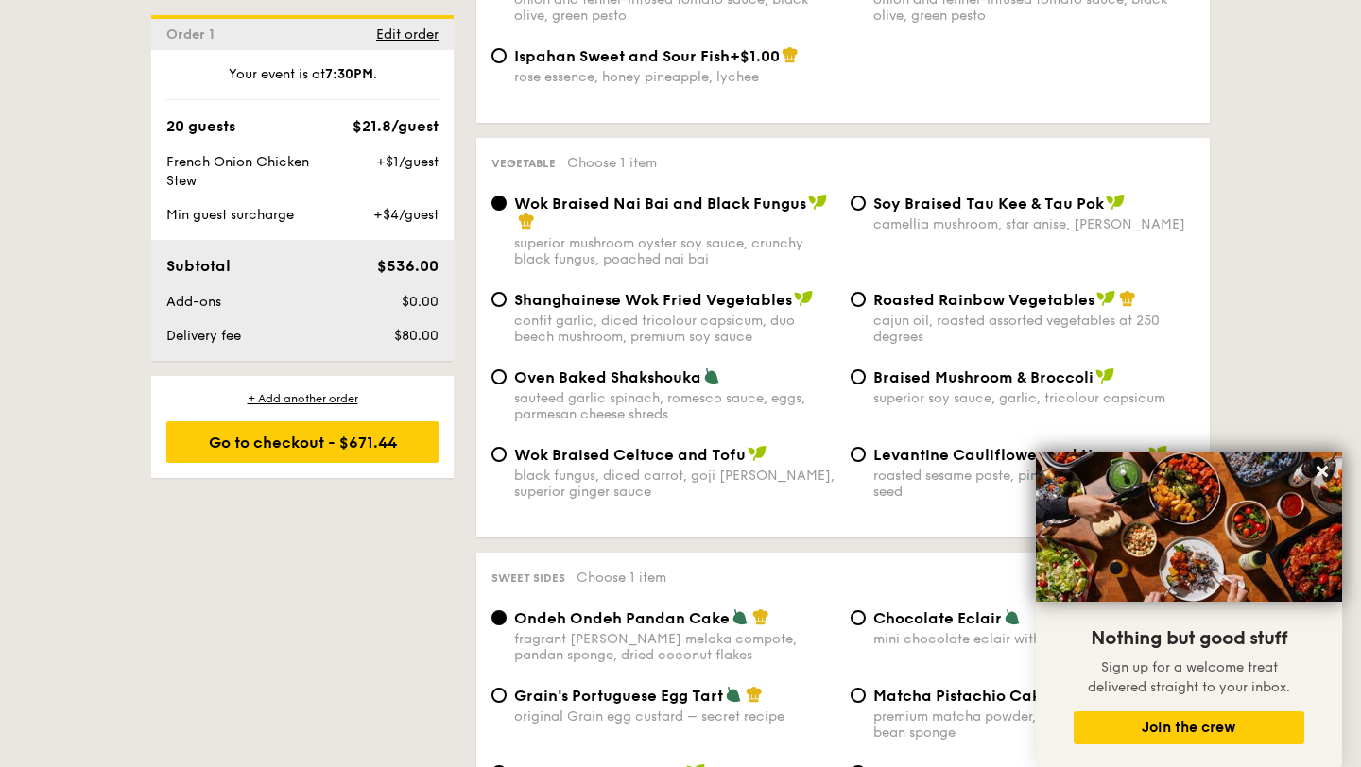
scroll to position [2337, 0]
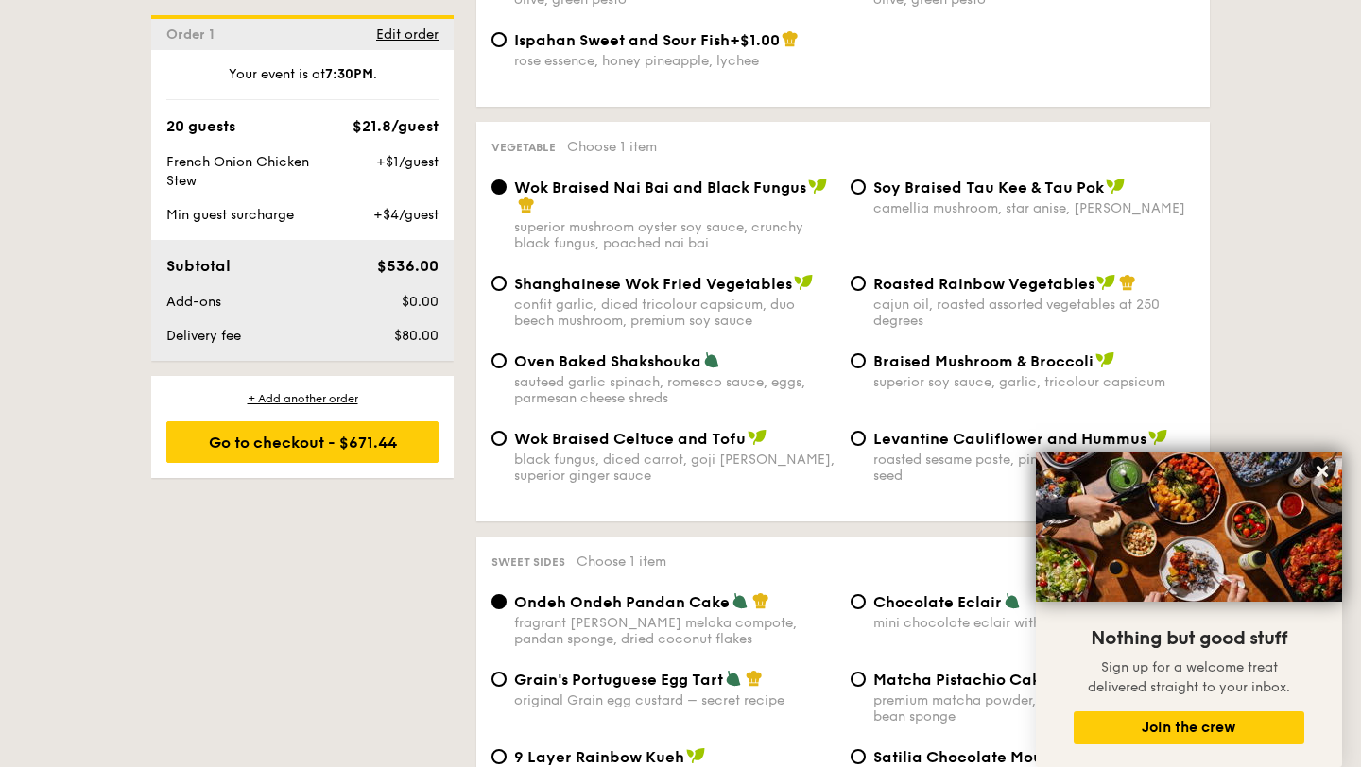
click at [491, 354] on div "Oven Baked Shakshouka sauteed garlic spinach, romesco sauce, eggs, parmesan che…" at bounding box center [663, 379] width 359 height 55
click at [497, 353] on input "Oven Baked Shakshouka sauteed garlic spinach, romesco sauce, eggs, parmesan che…" at bounding box center [498, 360] width 15 height 15
radio input "true"
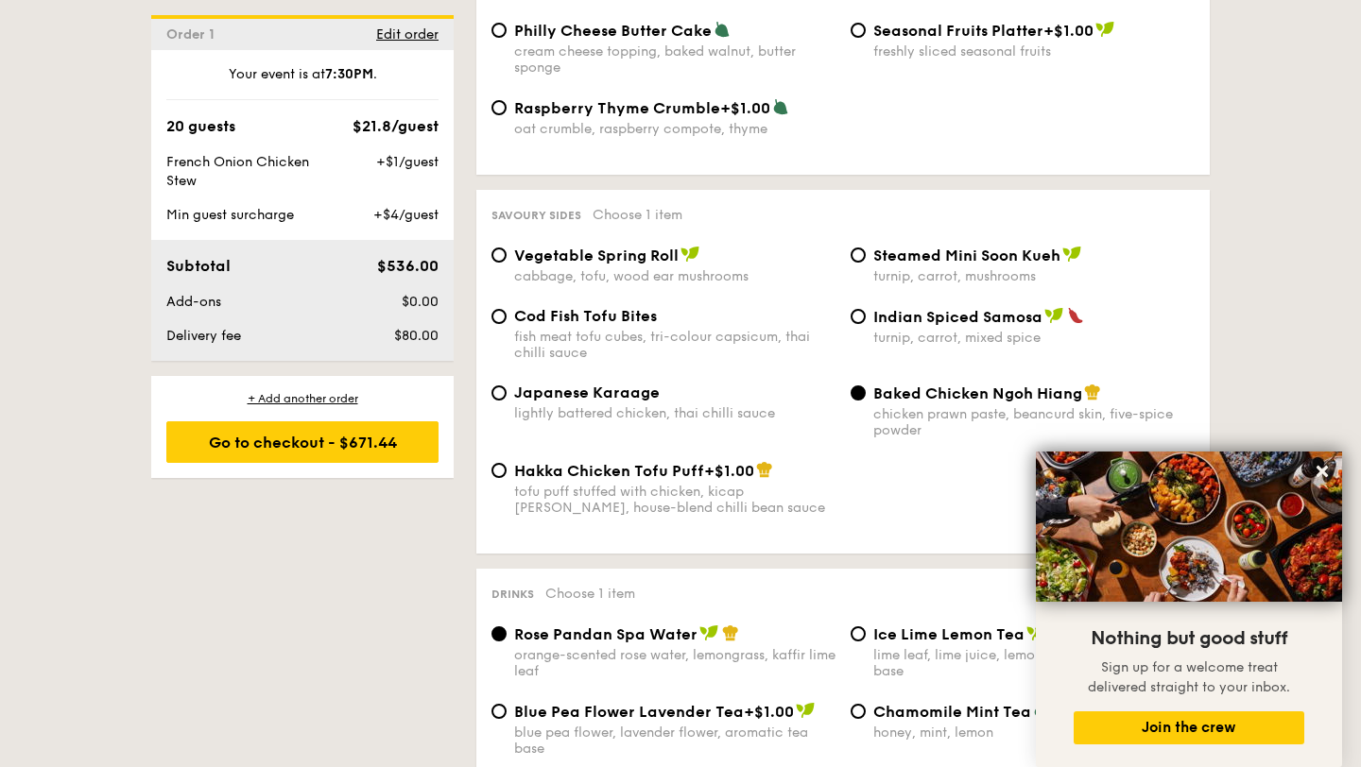
scroll to position [3158, 0]
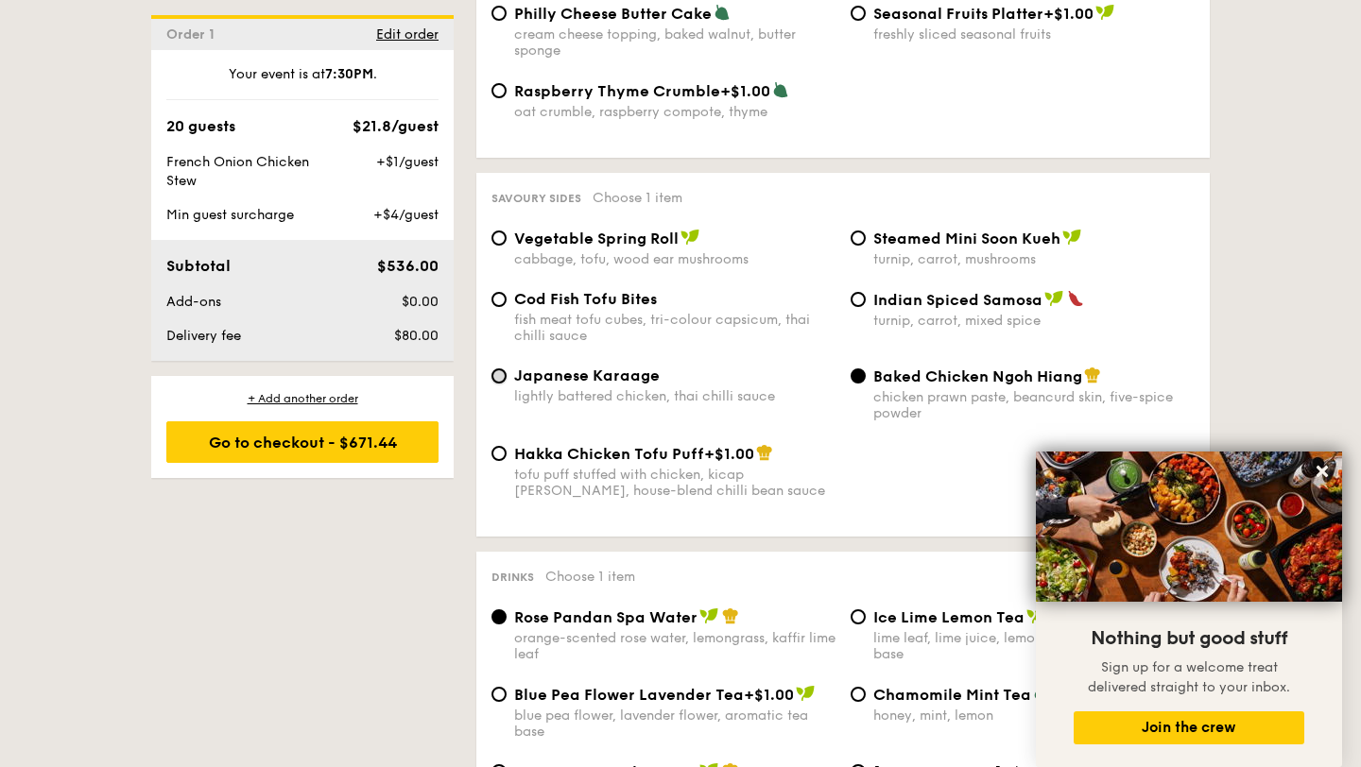
click at [502, 370] on input "Japanese Karaage lightly battered chicken, thai chilli sauce" at bounding box center [498, 376] width 15 height 15
radio input "true"
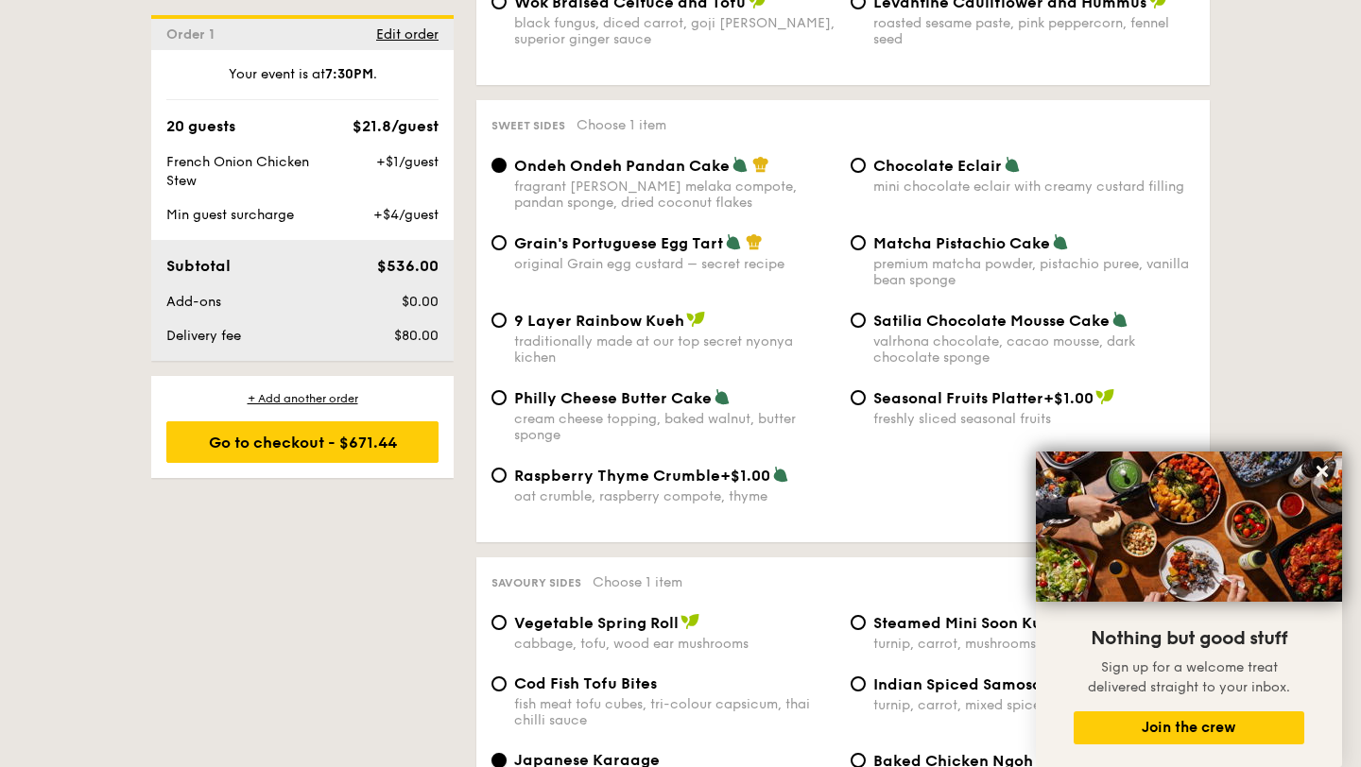
scroll to position [2772, 0]
click at [506, 236] on input "Grain's Portuguese Egg Tart original Grain egg custard – secret recipe" at bounding box center [498, 243] width 15 height 15
radio input "true"
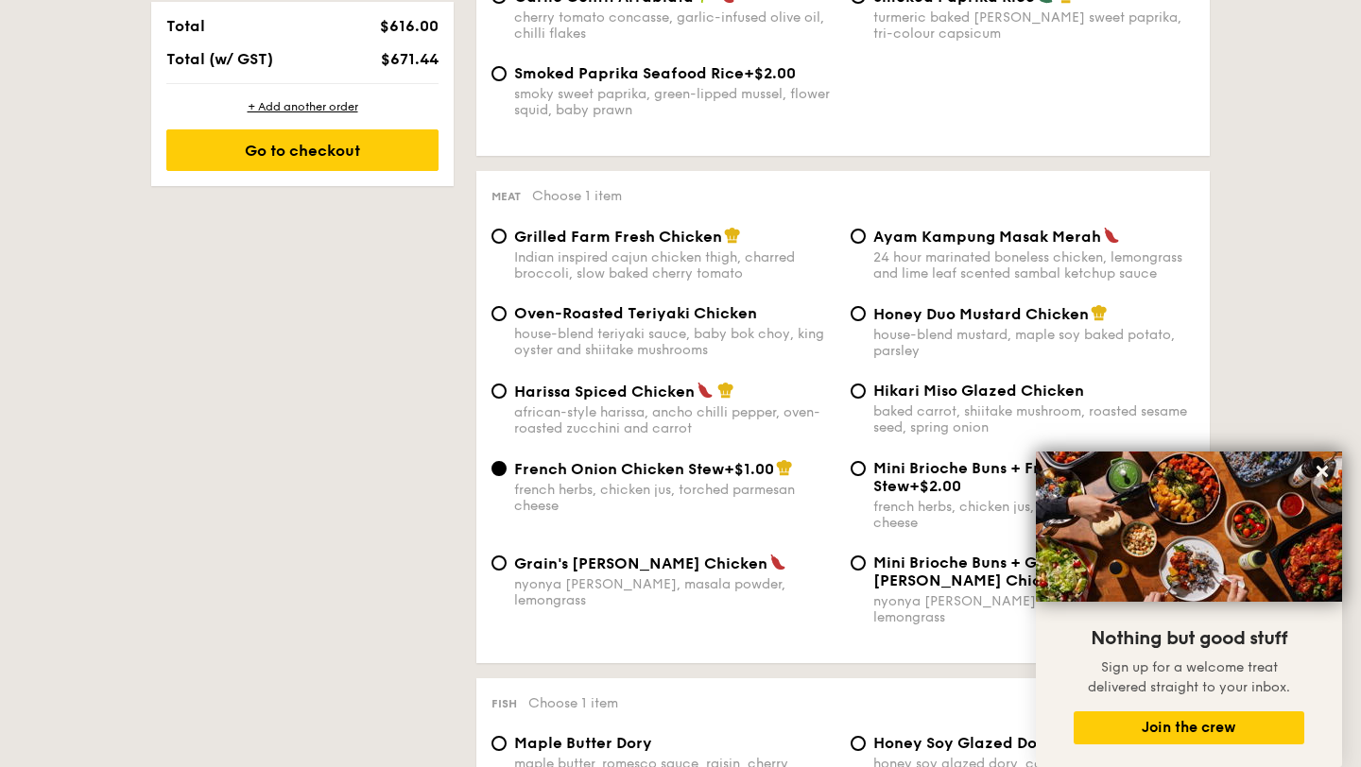
scroll to position [1232, 0]
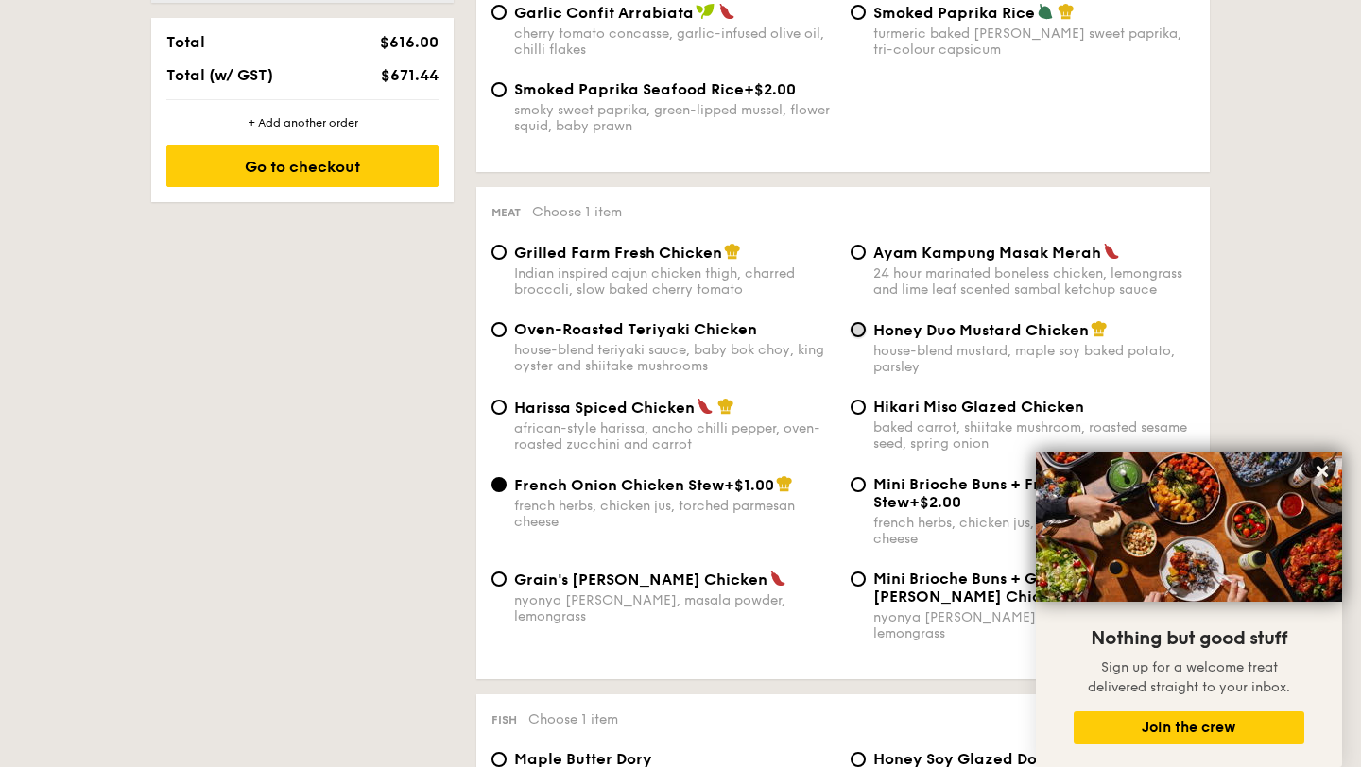
click at [860, 335] on input "Honey Duo Mustard Chicken house-blend mustard, maple soy baked potato, parsley" at bounding box center [857, 329] width 15 height 15
radio input "true"
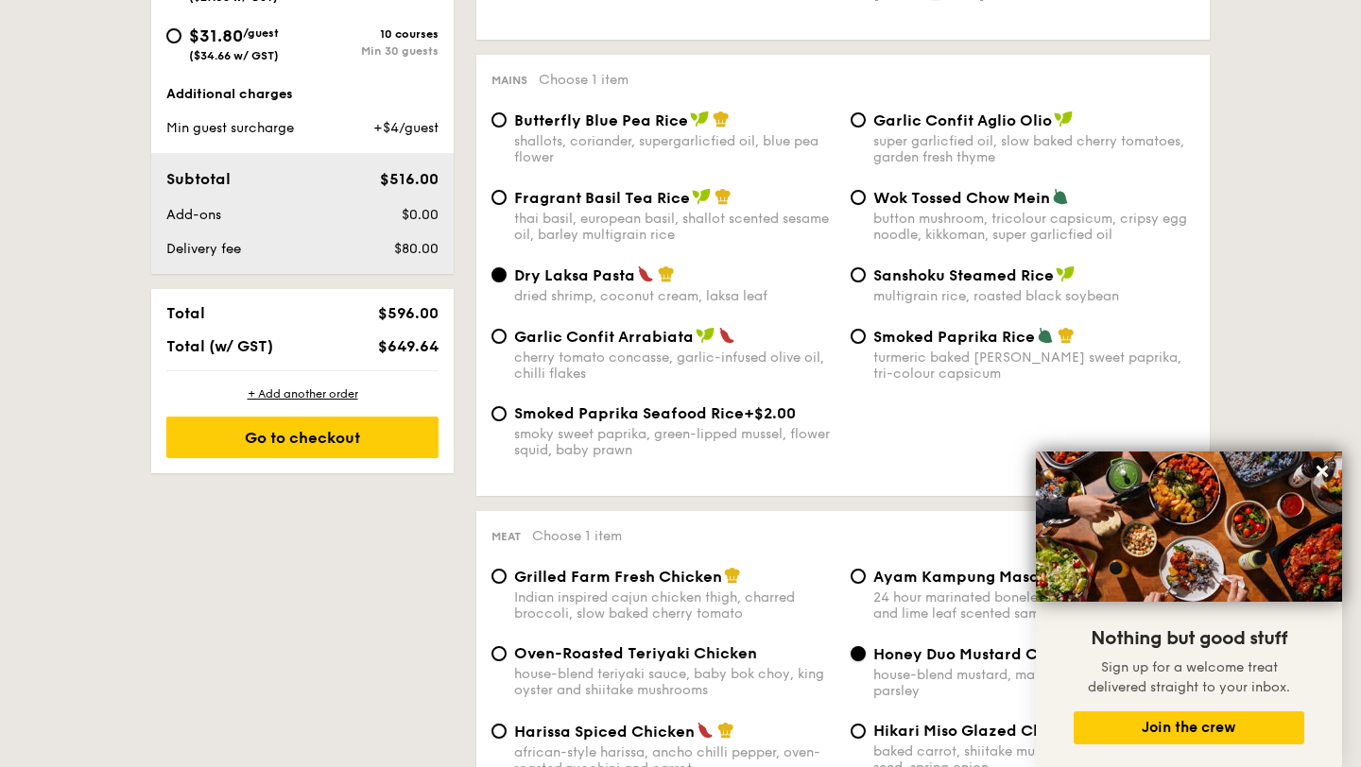
scroll to position [901, 0]
